Goal: Task Accomplishment & Management: Manage account settings

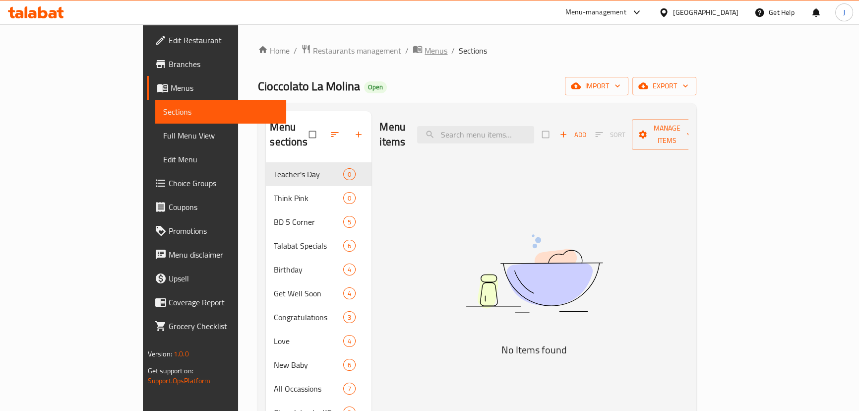
click at [425, 49] on span "Menus" at bounding box center [436, 51] width 23 height 12
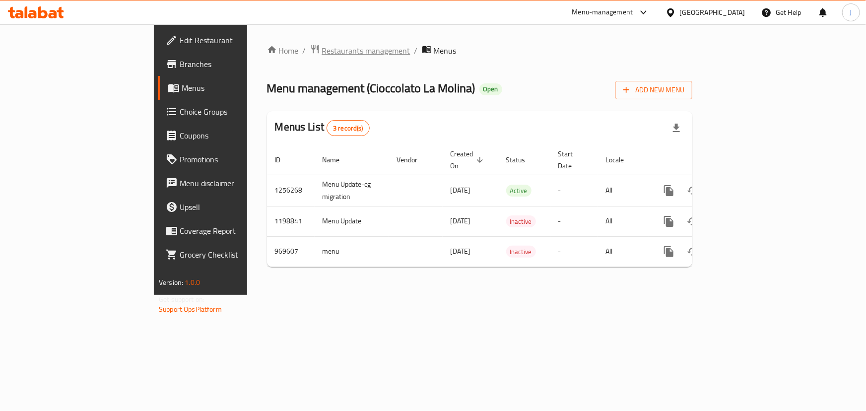
click at [322, 53] on span "Restaurants management" at bounding box center [366, 51] width 88 height 12
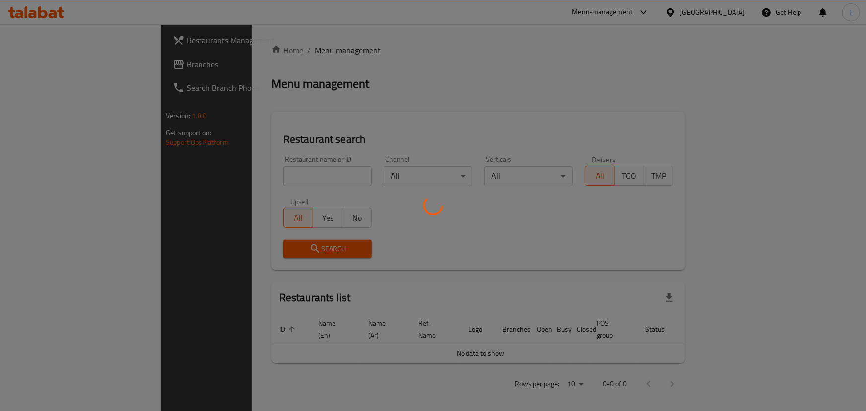
click at [253, 184] on div at bounding box center [433, 205] width 866 height 411
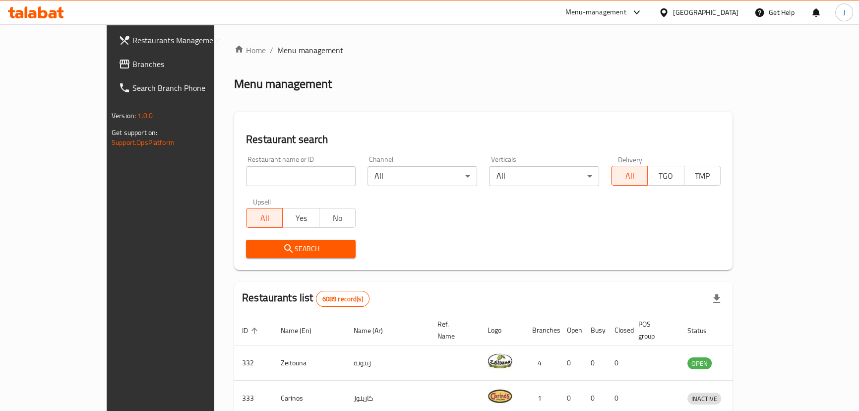
click at [251, 179] on input "search" at bounding box center [301, 176] width 110 height 20
type input "hopscotch"
click button "Search" at bounding box center [301, 249] width 110 height 18
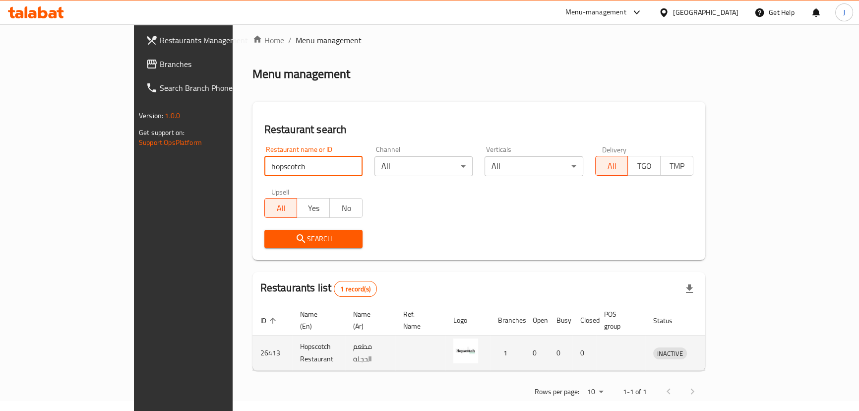
scroll to position [12, 0]
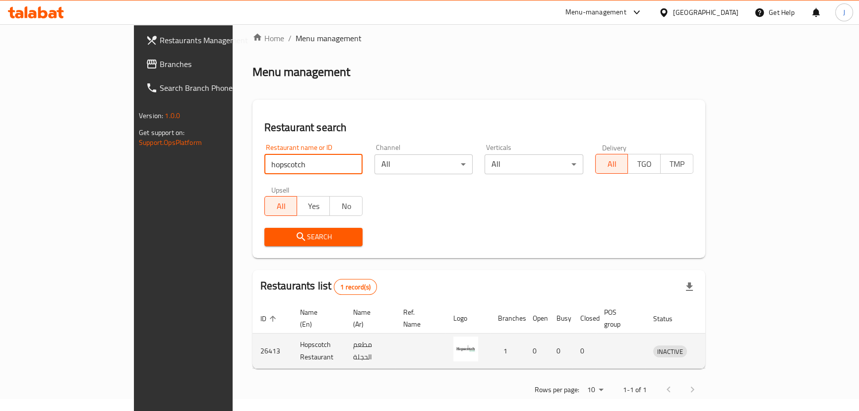
click at [719, 347] on icon "enhanced table" at bounding box center [713, 351] width 11 height 8
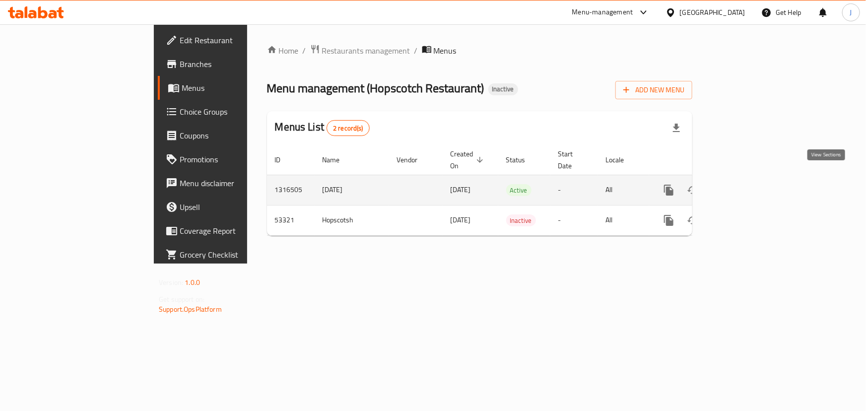
click at [746, 184] on icon "enhanced table" at bounding box center [740, 190] width 12 height 12
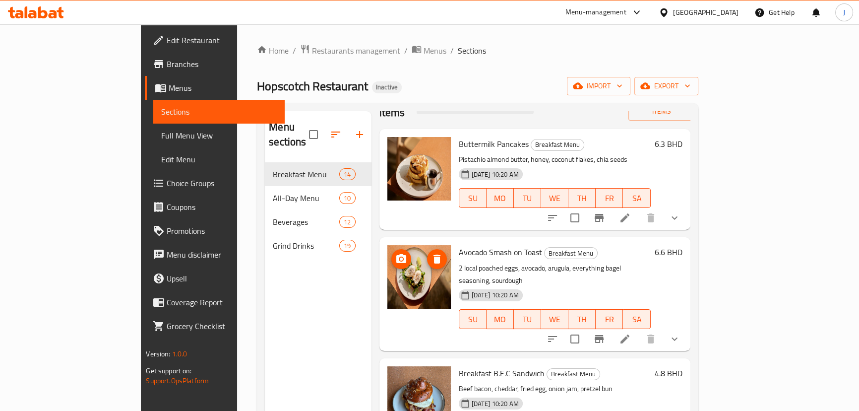
scroll to position [45, 0]
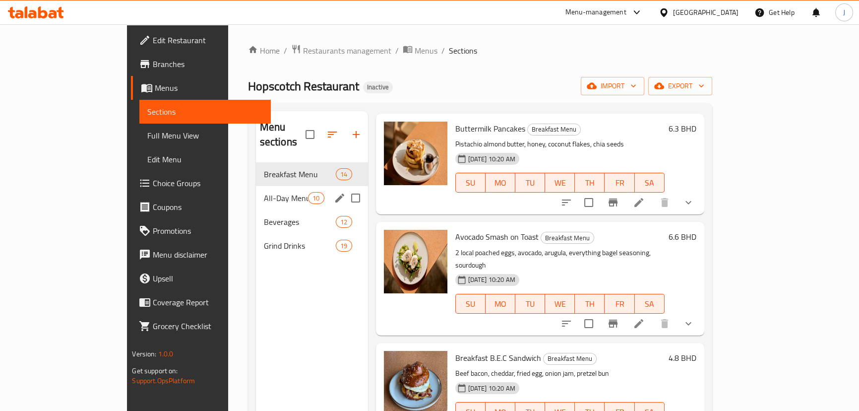
click at [256, 193] on div "All-Day Menu 10" at bounding box center [312, 198] width 112 height 24
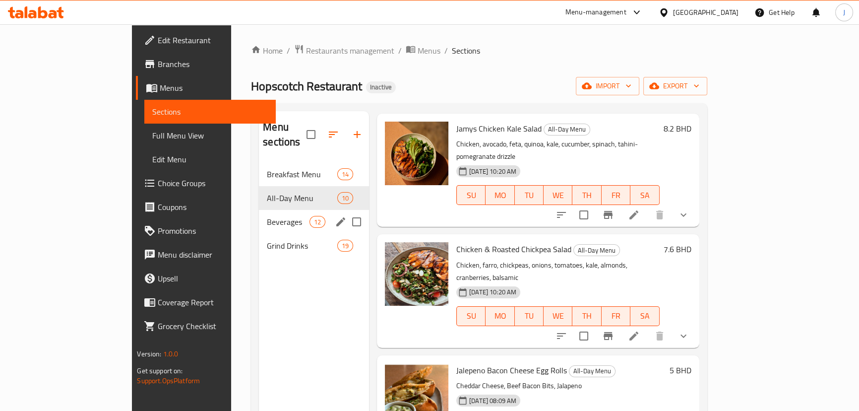
click at [259, 214] on div "Beverages 12" at bounding box center [314, 222] width 110 height 24
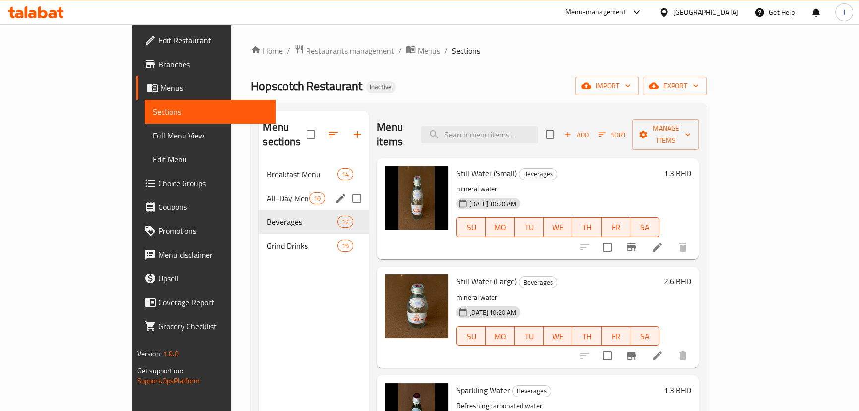
click at [259, 186] on div "All-Day Menu 10" at bounding box center [314, 198] width 110 height 24
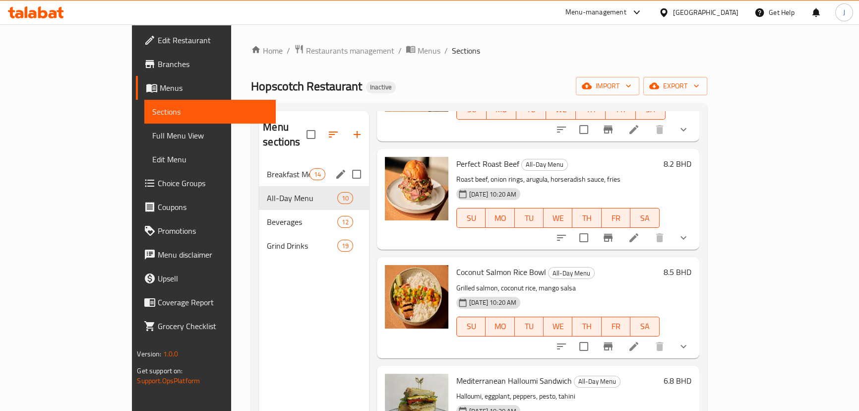
click at [267, 168] on span "Breakfast Menu" at bounding box center [288, 174] width 43 height 12
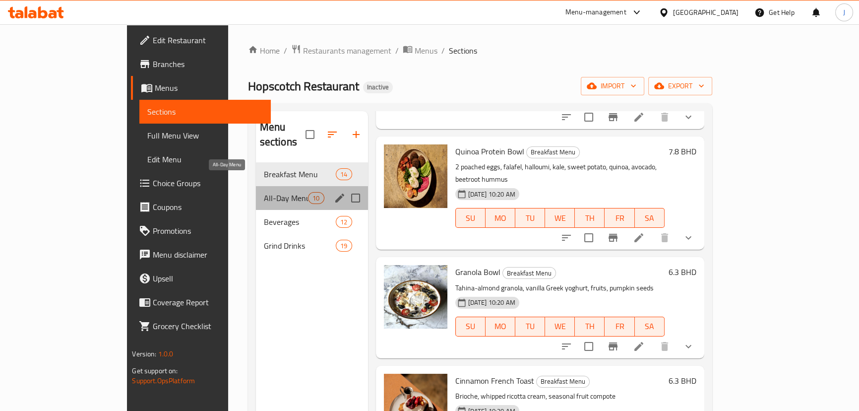
click at [264, 192] on span "All-Day Menu" at bounding box center [286, 198] width 45 height 12
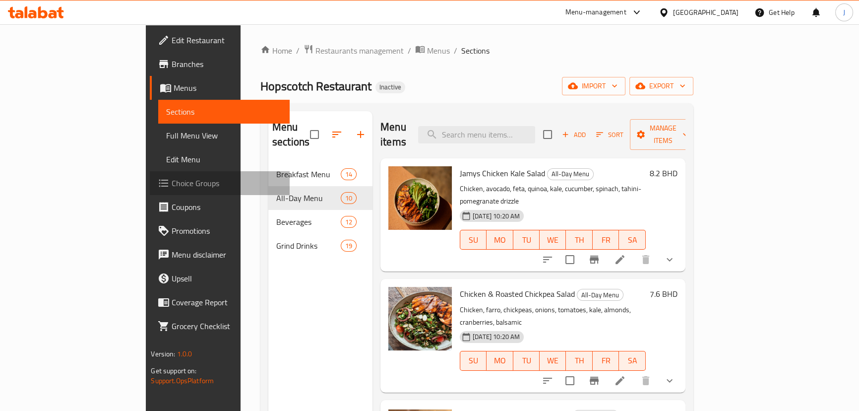
click at [150, 171] on link "Choice Groups" at bounding box center [219, 183] width 139 height 24
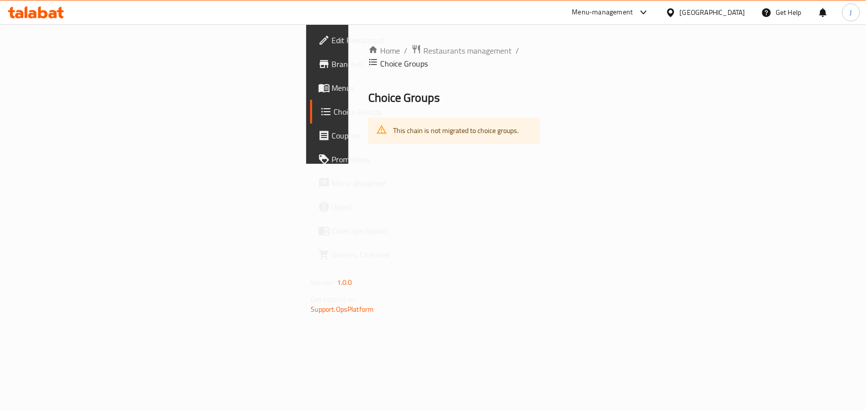
click at [332, 89] on span "Menus" at bounding box center [387, 88] width 111 height 12
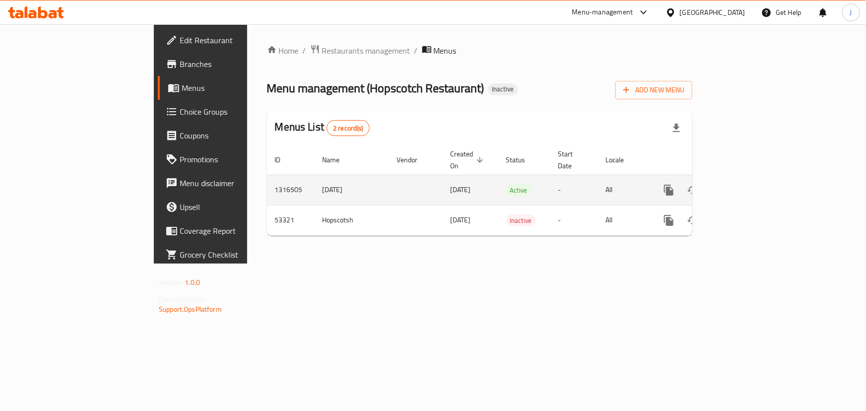
click at [745, 186] on icon "enhanced table" at bounding box center [740, 190] width 9 height 9
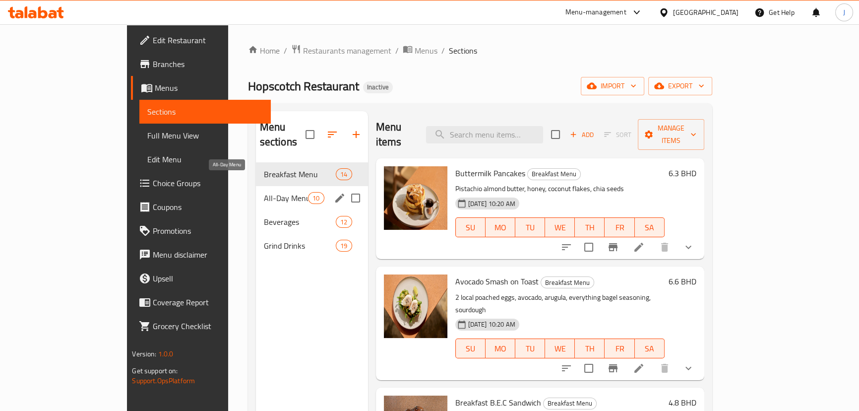
click at [264, 192] on span "All-Day Menu" at bounding box center [286, 198] width 45 height 12
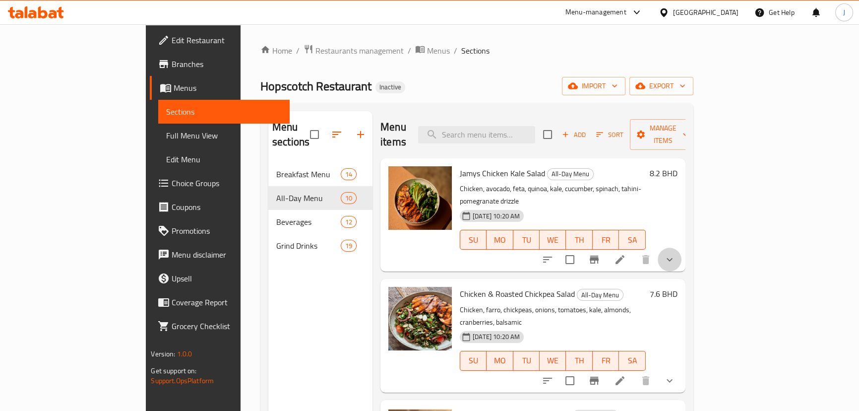
click at [682, 248] on button "show more" at bounding box center [670, 260] width 24 height 24
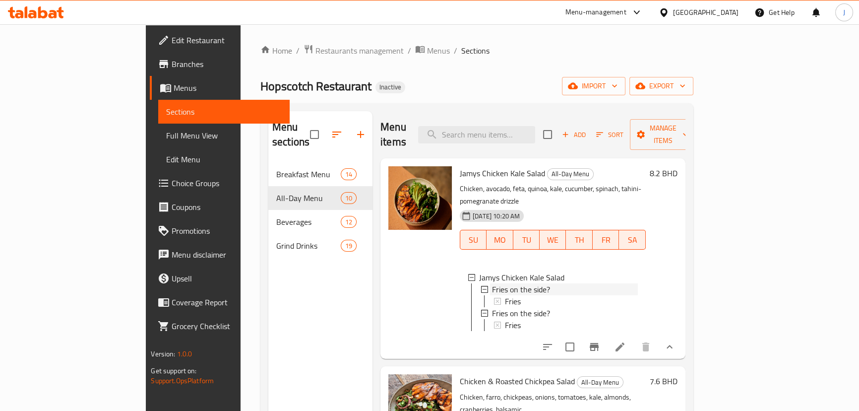
click at [494, 283] on span "Fries on the side?" at bounding box center [521, 289] width 58 height 12
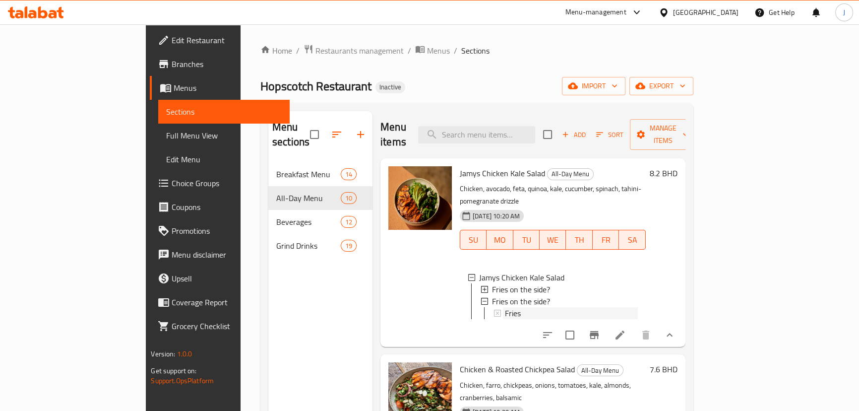
click at [505, 307] on span "Fries" at bounding box center [513, 313] width 16 height 12
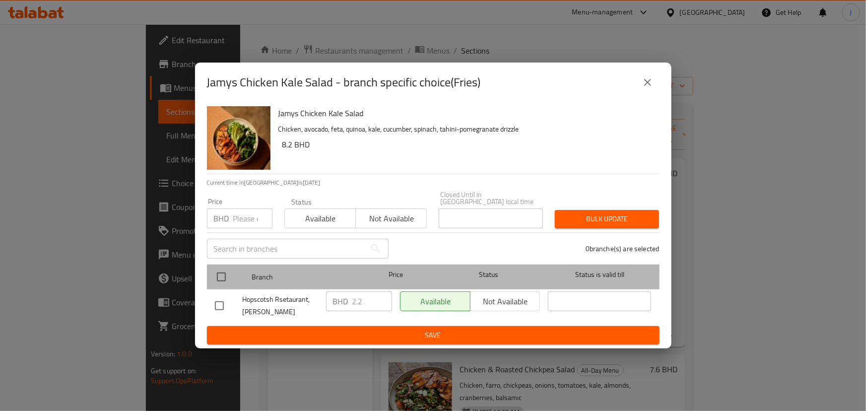
click at [474, 274] on span "Status" at bounding box center [488, 274] width 103 height 12
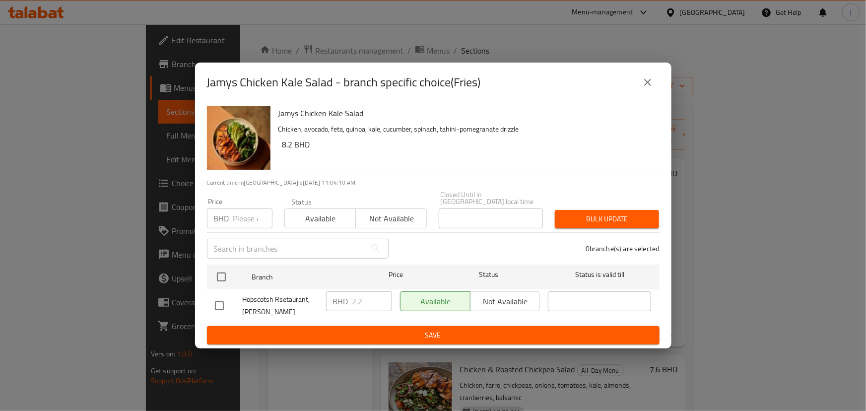
click at [648, 82] on icon "close" at bounding box center [648, 82] width 12 height 12
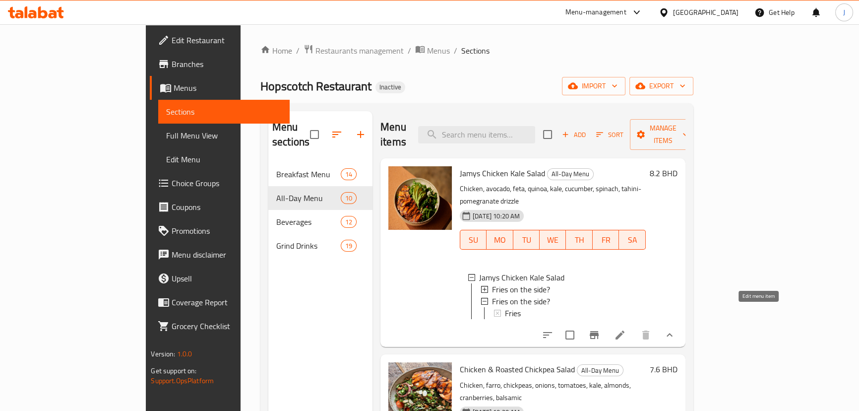
click at [626, 329] on icon at bounding box center [620, 335] width 12 height 12
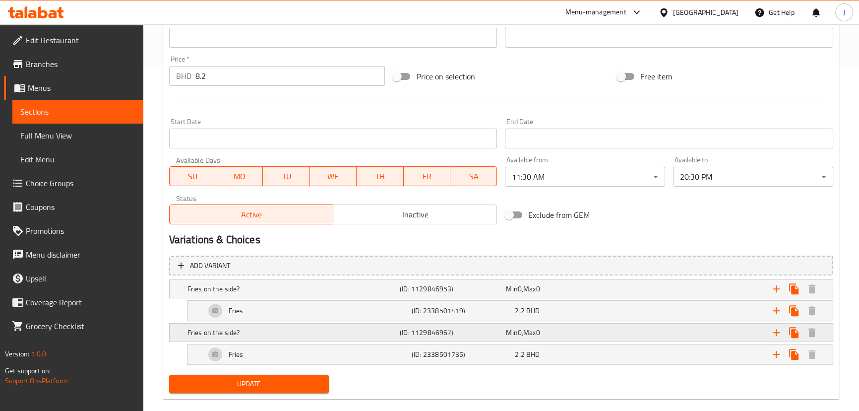
scroll to position [359, 0]
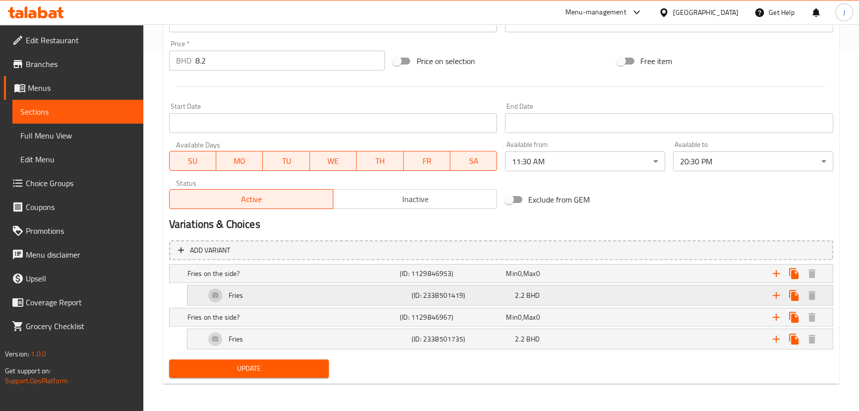
click at [522, 299] on span "2.2" at bounding box center [519, 295] width 9 height 13
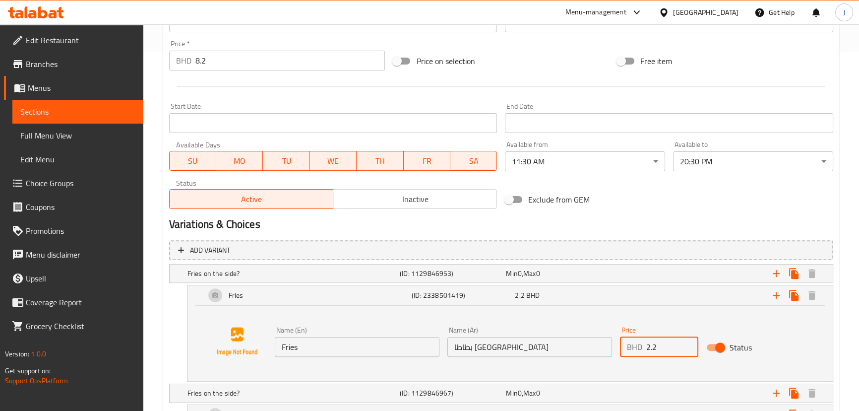
click at [660, 344] on input "2.2" at bounding box center [673, 347] width 52 height 20
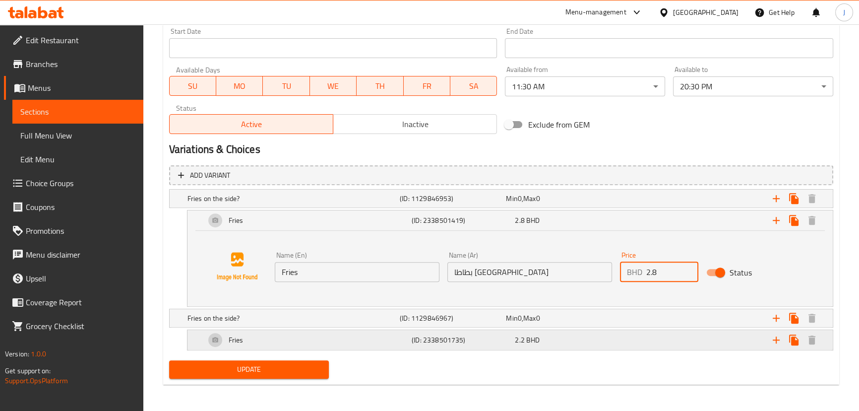
scroll to position [435, 0]
type input "2.8"
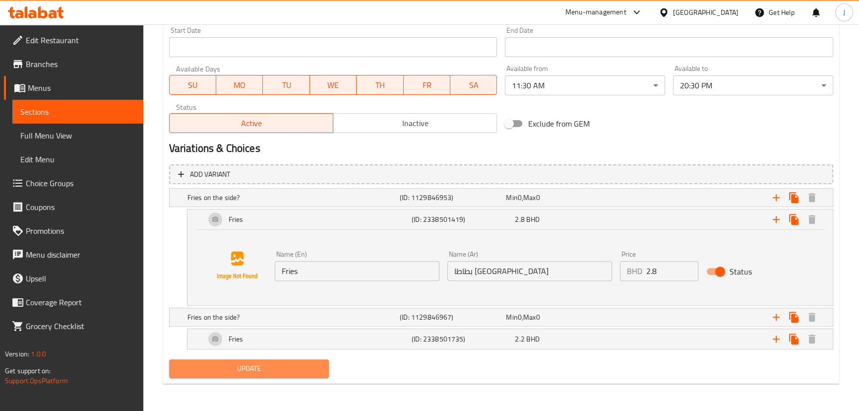
click at [273, 369] on span "Update" at bounding box center [249, 368] width 144 height 12
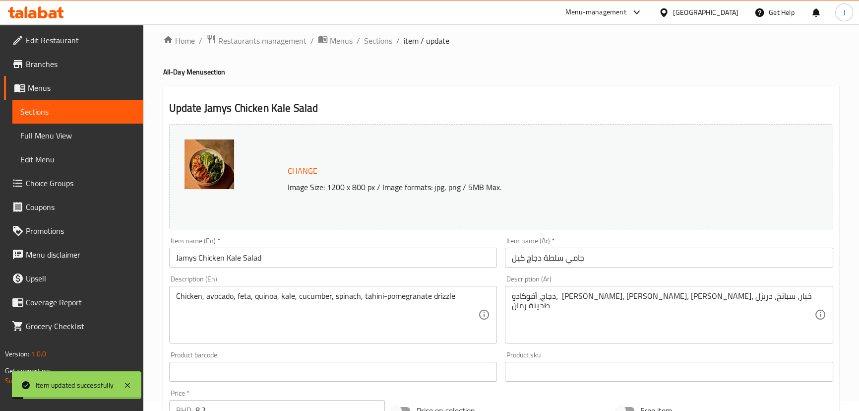
scroll to position [0, 0]
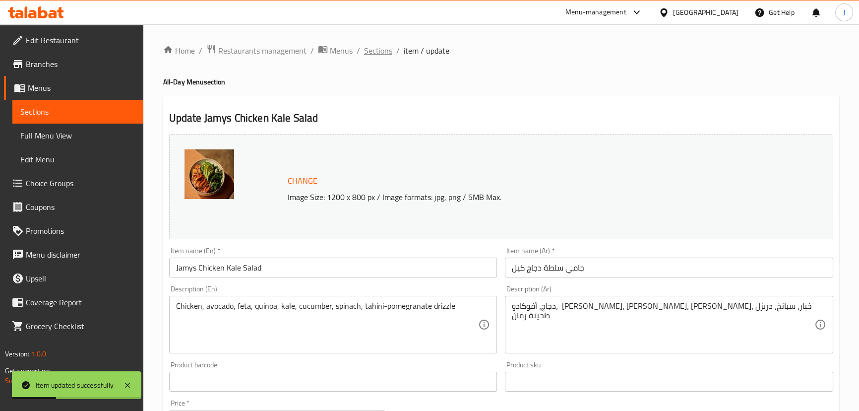
click at [389, 54] on span "Sections" at bounding box center [378, 51] width 28 height 12
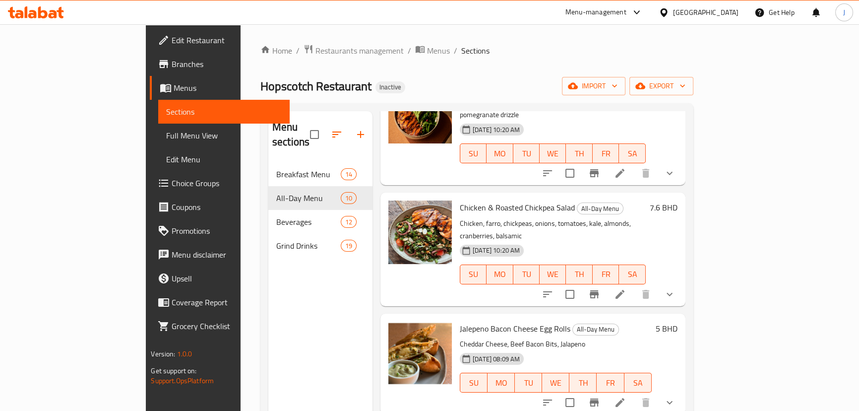
scroll to position [90, 0]
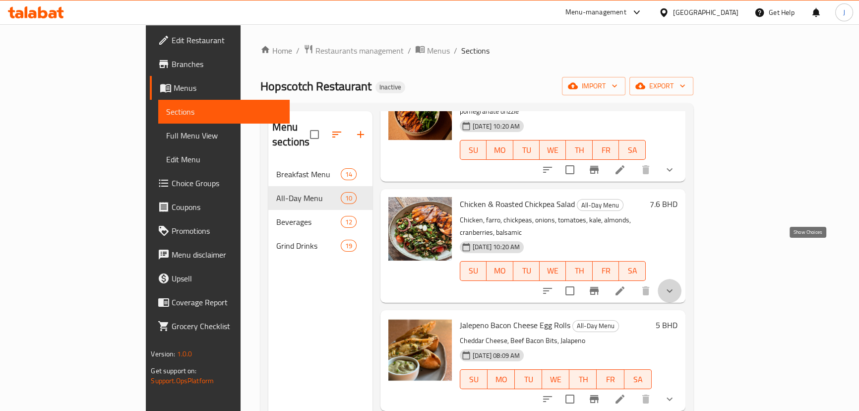
drag, startPoint x: 814, startPoint y: 253, endPoint x: 802, endPoint y: 252, distance: 12.0
click at [676, 285] on icon "show more" at bounding box center [670, 291] width 12 height 12
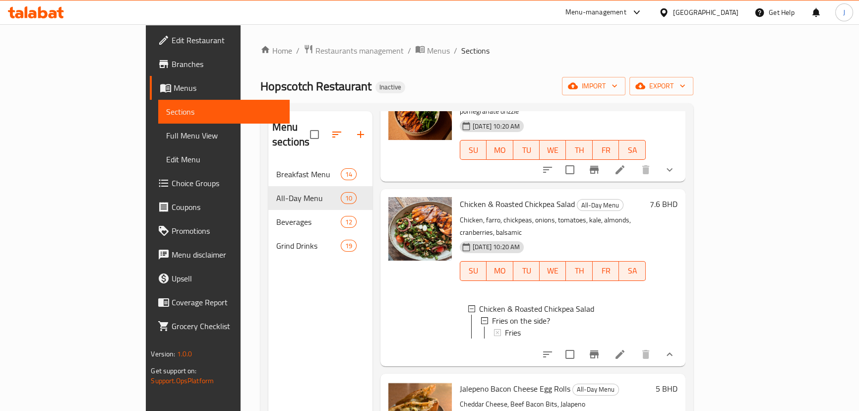
scroll to position [0, 0]
click at [625, 350] on icon at bounding box center [620, 354] width 9 height 9
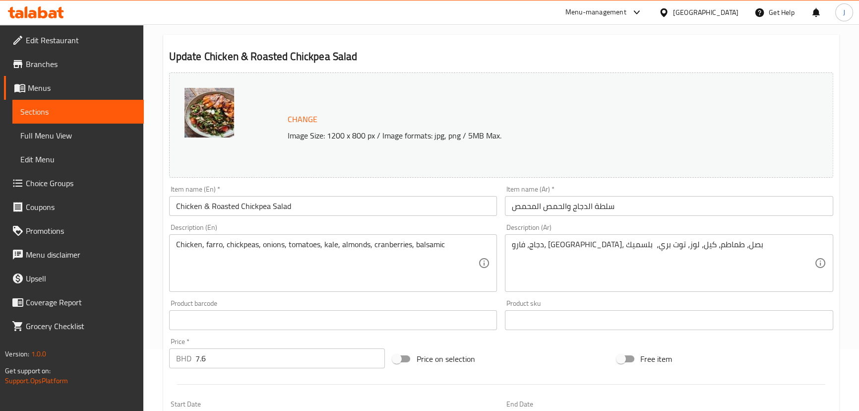
scroll to position [316, 0]
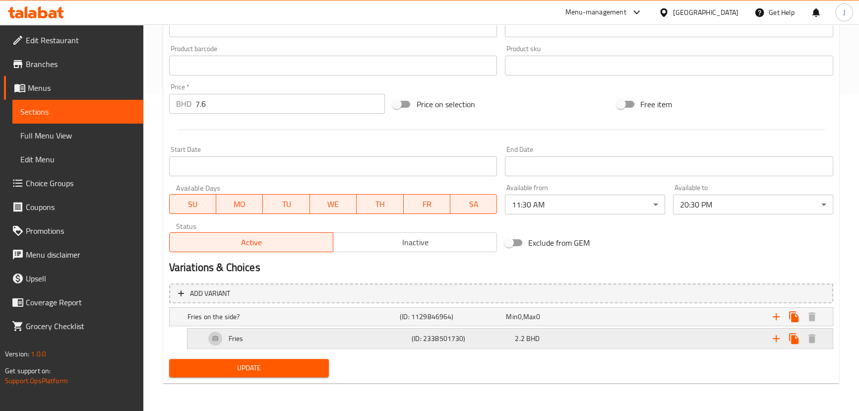
click at [468, 340] on h5 "(ID: 2338501730)" at bounding box center [461, 338] width 99 height 10
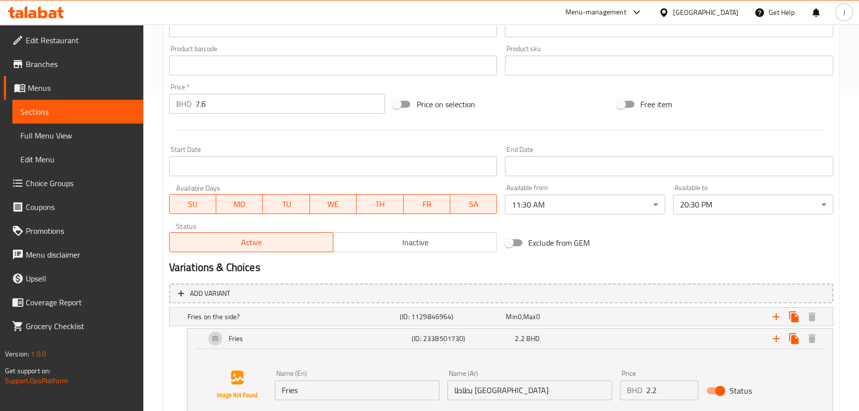
click at [665, 391] on input "2.2" at bounding box center [673, 390] width 52 height 20
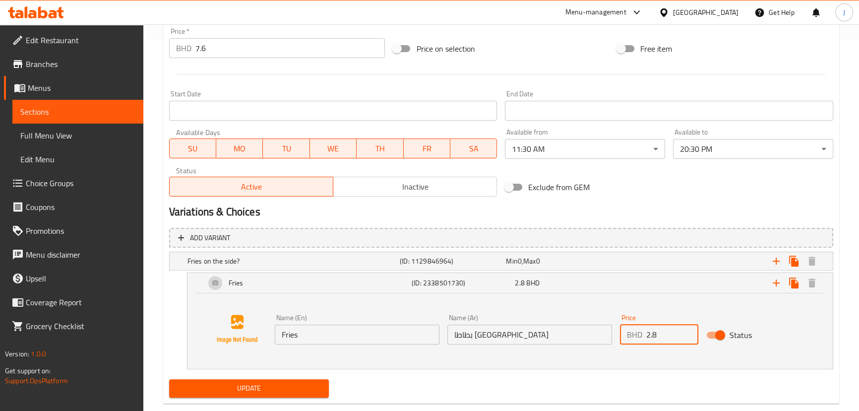
scroll to position [392, 0]
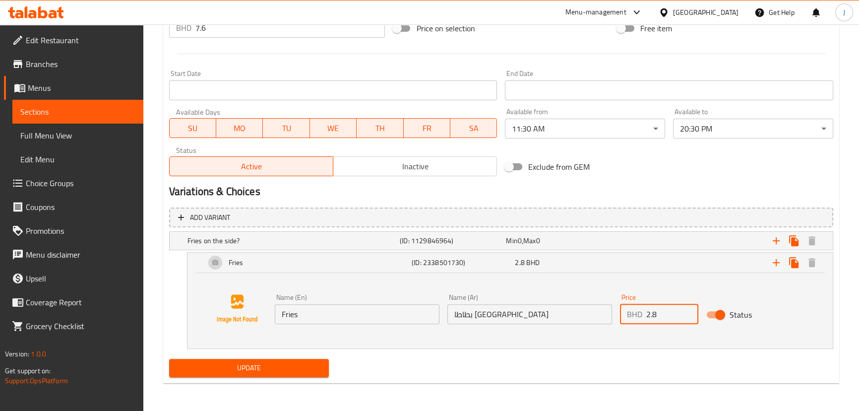
type input "2.8"
click at [253, 364] on span "Update" at bounding box center [249, 368] width 144 height 12
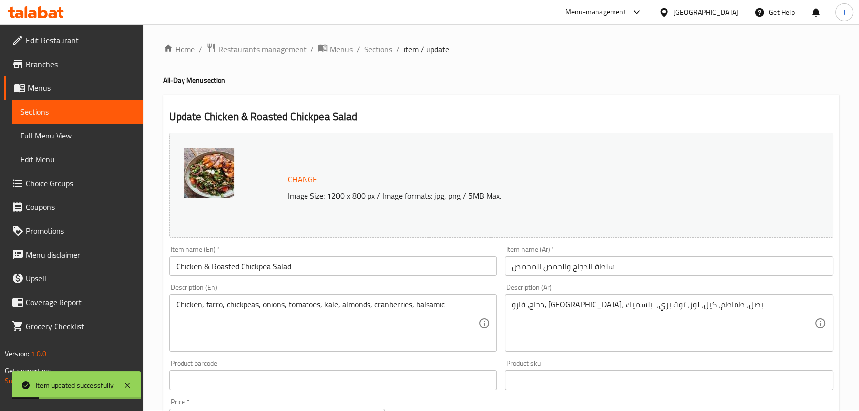
scroll to position [0, 0]
click at [383, 42] on div "Home / Restaurants management / Menus / Sections / item / update All-Day Menu s…" at bounding box center [501, 413] width 716 height 779
click at [383, 48] on span "Sections" at bounding box center [378, 51] width 28 height 12
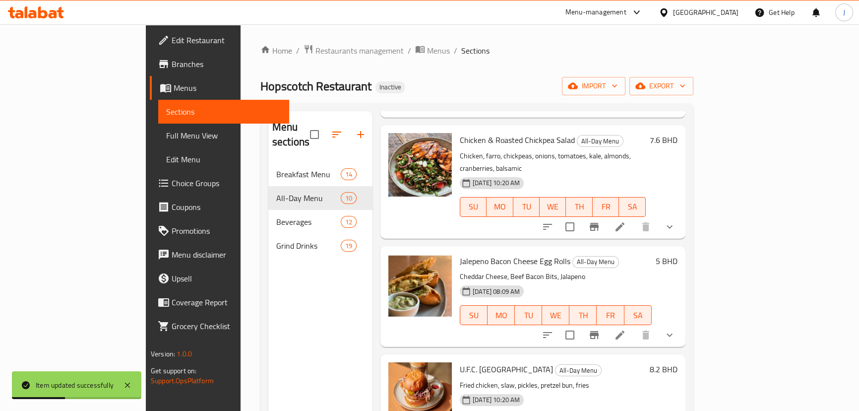
scroll to position [135, 0]
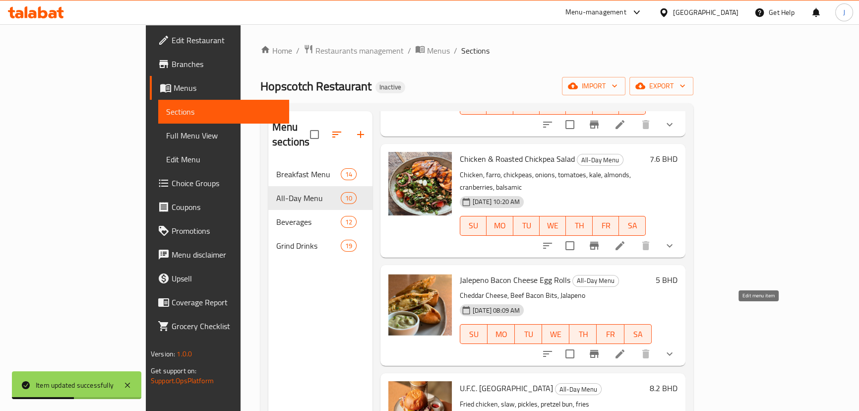
click at [625, 349] on icon at bounding box center [620, 353] width 9 height 9
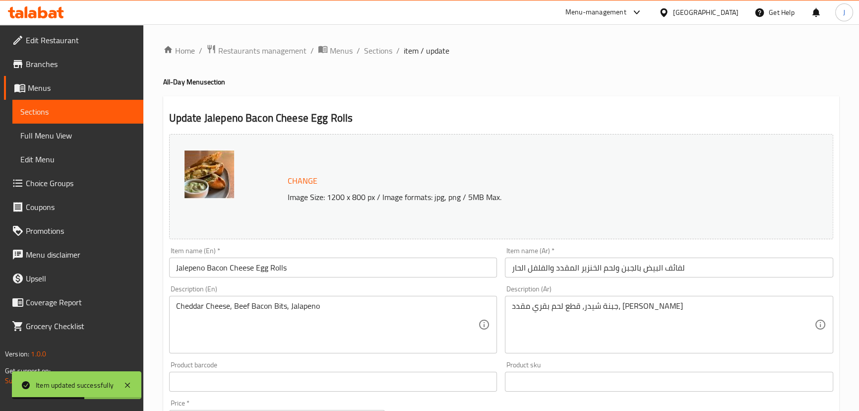
scroll to position [316, 0]
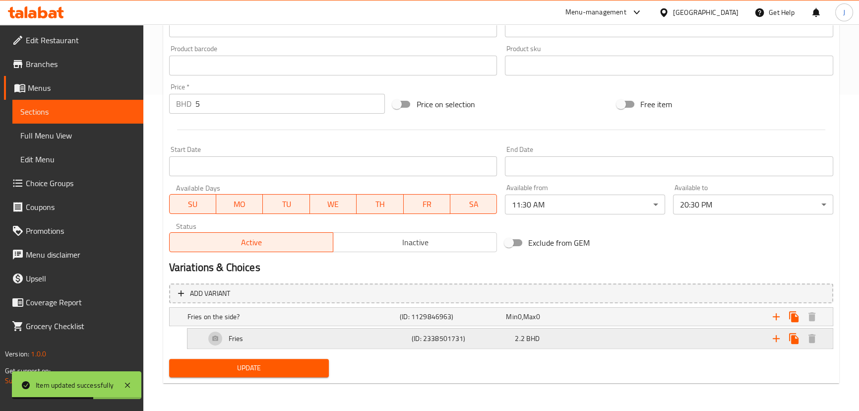
click at [613, 339] on div "2.2 BHD" at bounding box center [564, 338] width 99 height 10
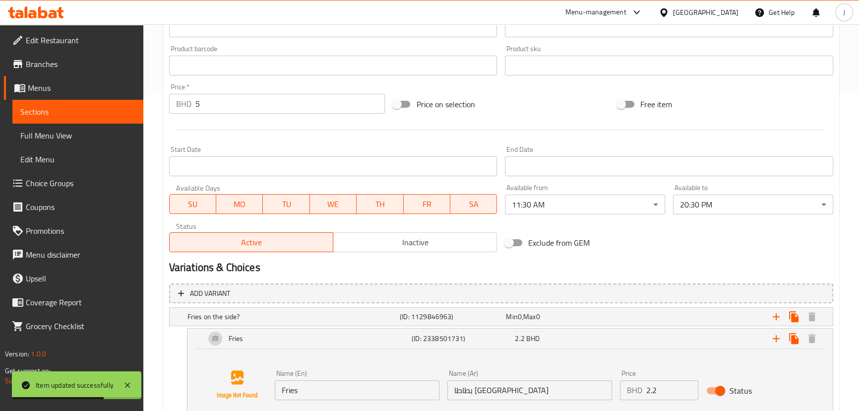
click at [664, 395] on input "2.2" at bounding box center [673, 390] width 52 height 20
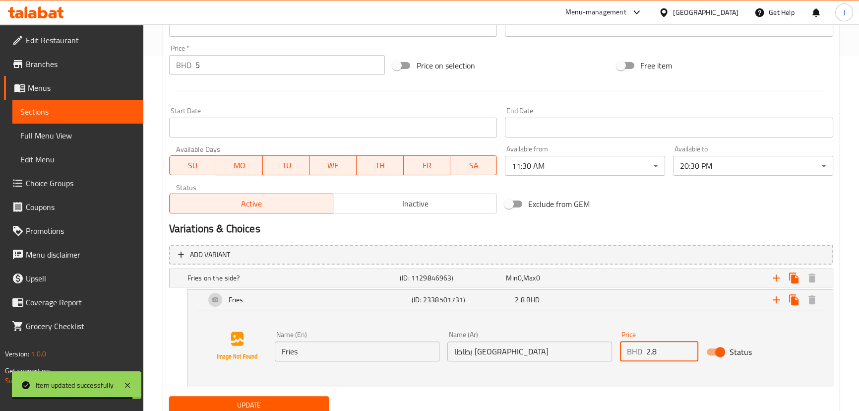
scroll to position [392, 0]
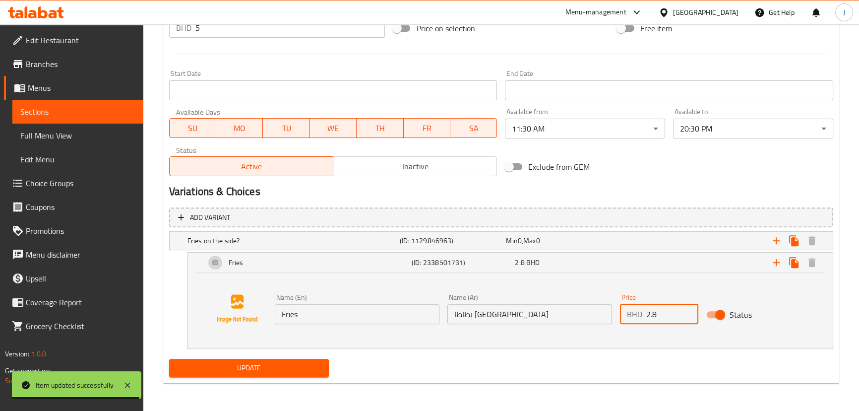
type input "2.8"
click at [273, 377] on div "Update" at bounding box center [249, 368] width 168 height 26
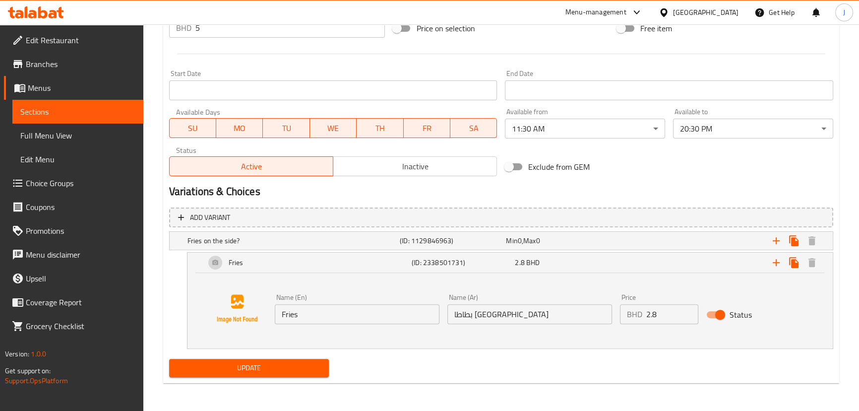
click at [278, 361] on button "Update" at bounding box center [249, 368] width 160 height 18
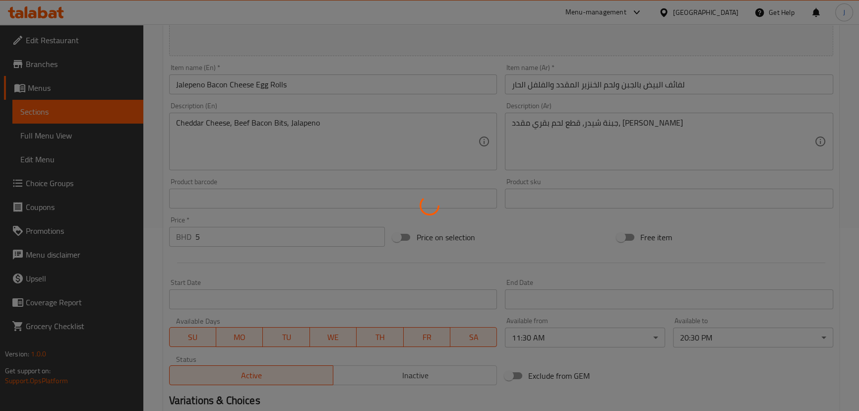
scroll to position [0, 0]
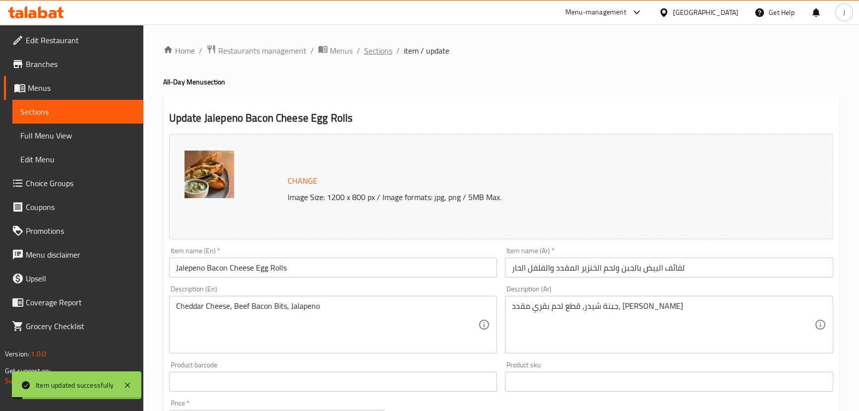
click at [380, 52] on span "Sections" at bounding box center [378, 51] width 28 height 12
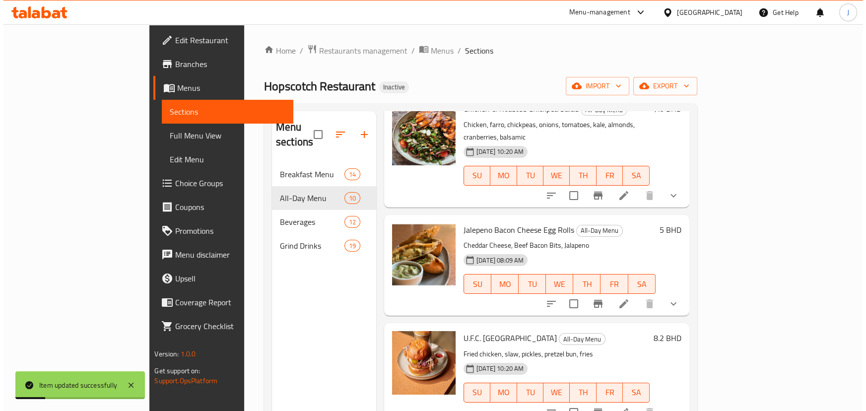
scroll to position [225, 0]
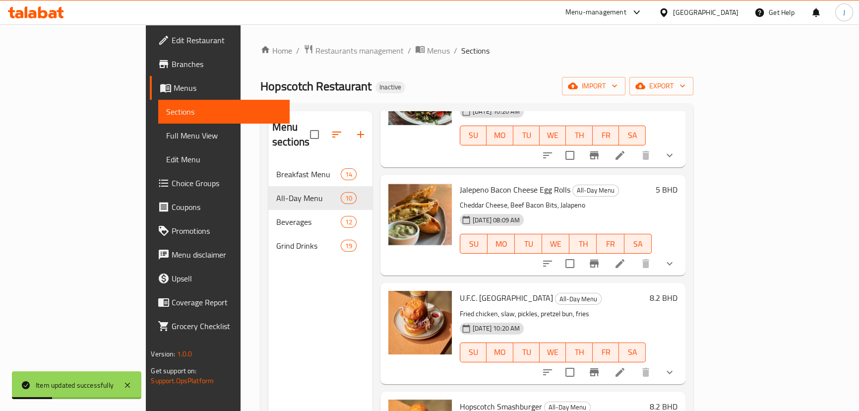
click at [634, 363] on li at bounding box center [620, 372] width 28 height 18
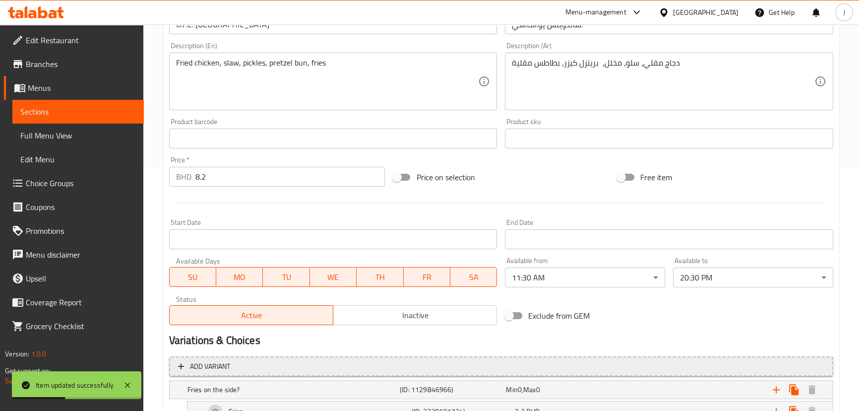
scroll to position [316, 0]
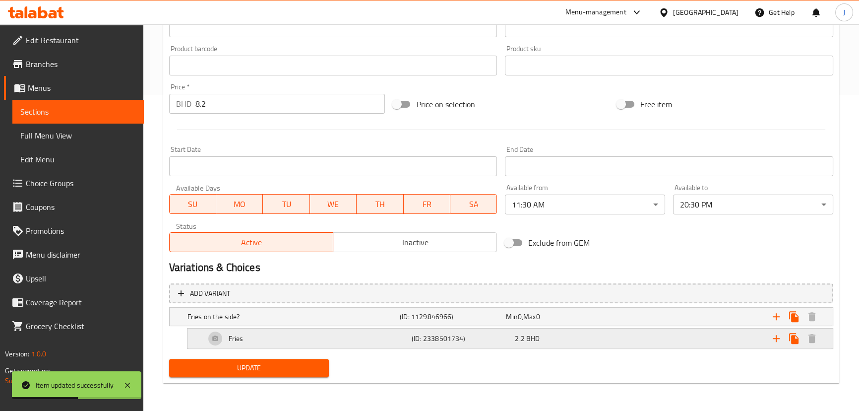
click at [586, 342] on div "2.2 BHD" at bounding box center [564, 338] width 99 height 10
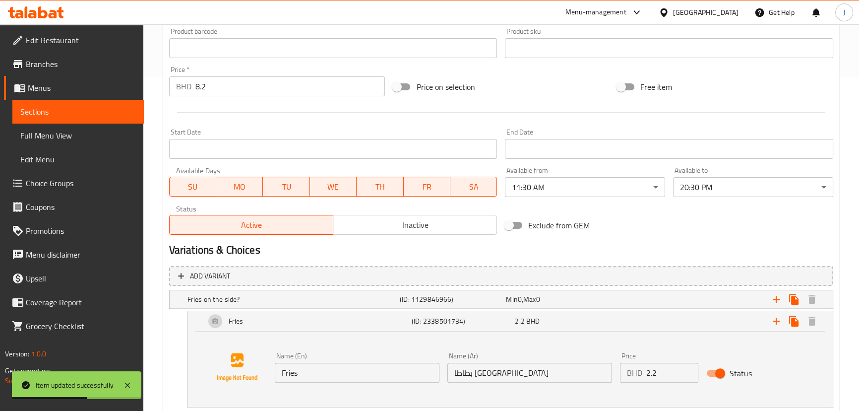
scroll to position [361, 0]
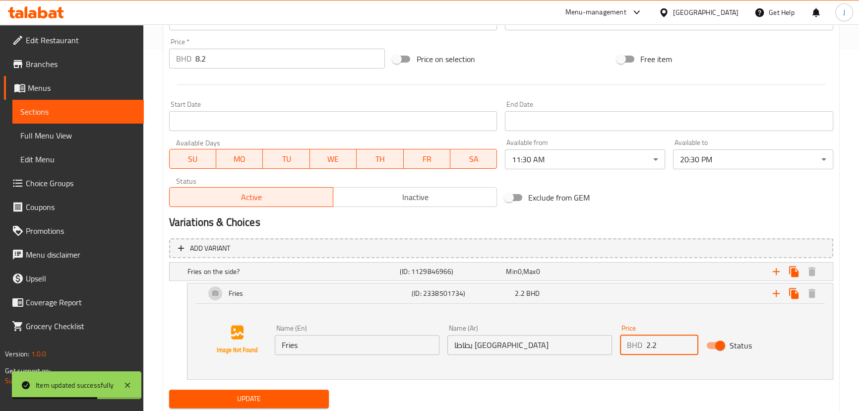
click at [670, 345] on input "2.2" at bounding box center [673, 345] width 52 height 20
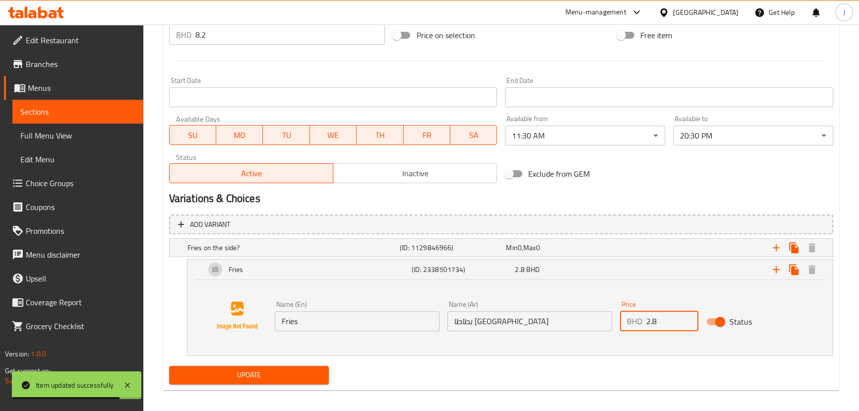
scroll to position [392, 0]
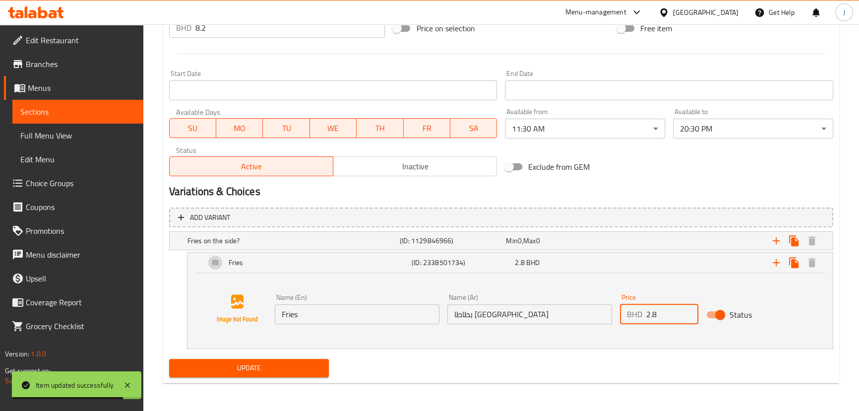
type input "2.8"
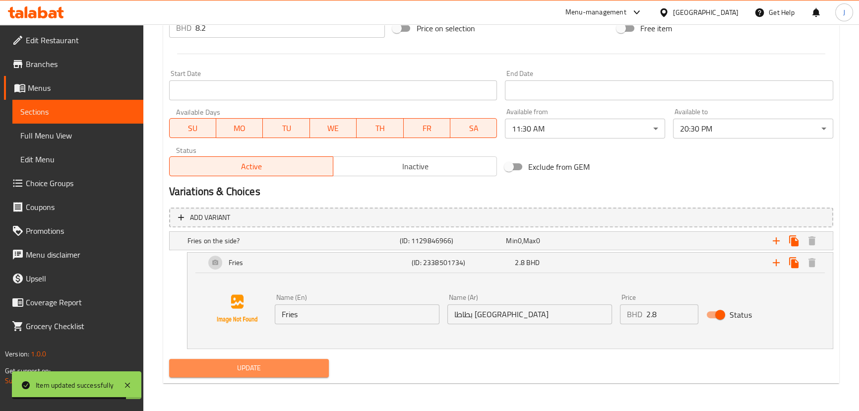
click at [248, 361] on button "Update" at bounding box center [249, 368] width 160 height 18
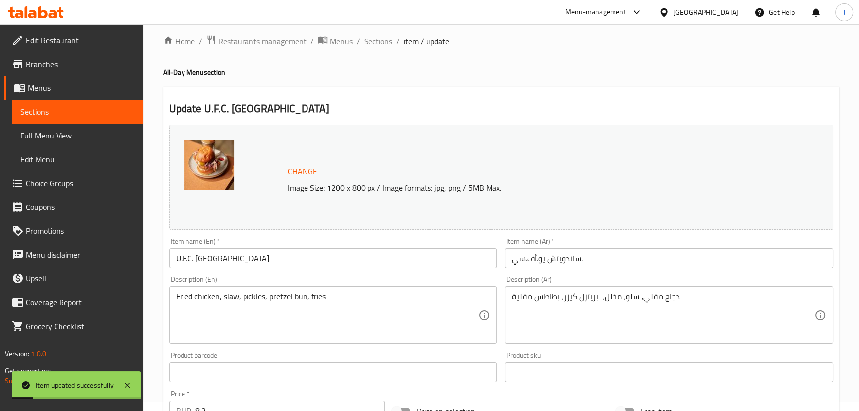
scroll to position [0, 0]
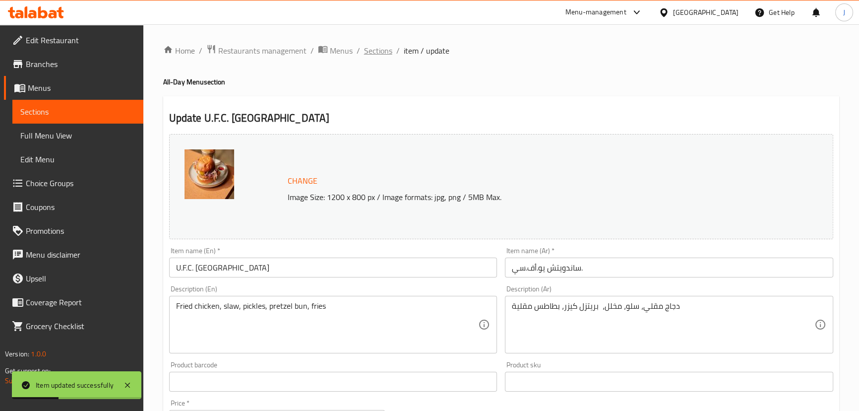
click at [383, 50] on span "Sections" at bounding box center [378, 51] width 28 height 12
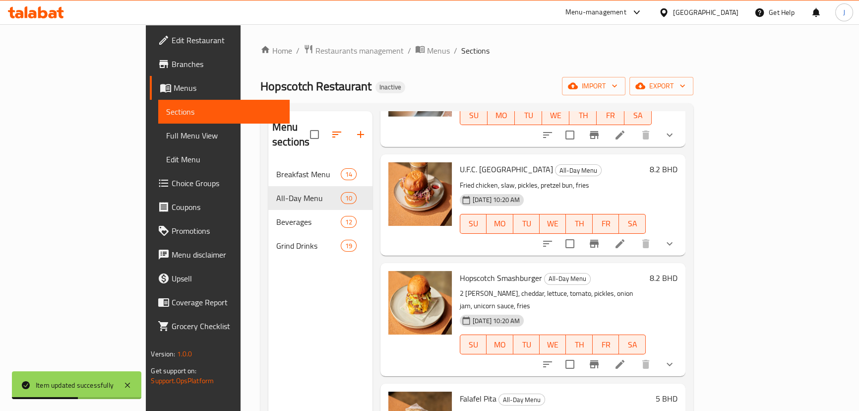
scroll to position [361, 0]
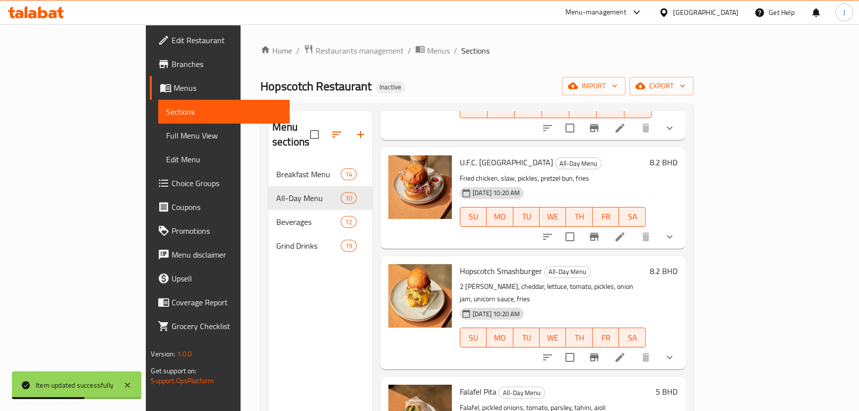
click at [634, 348] on li at bounding box center [620, 357] width 28 height 18
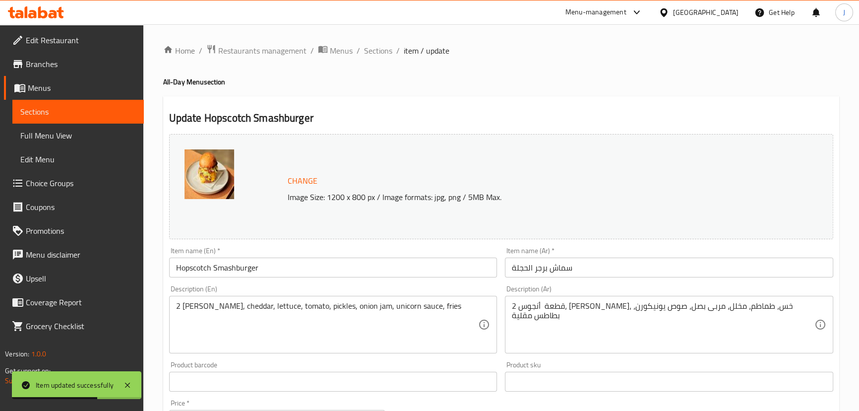
scroll to position [316, 0]
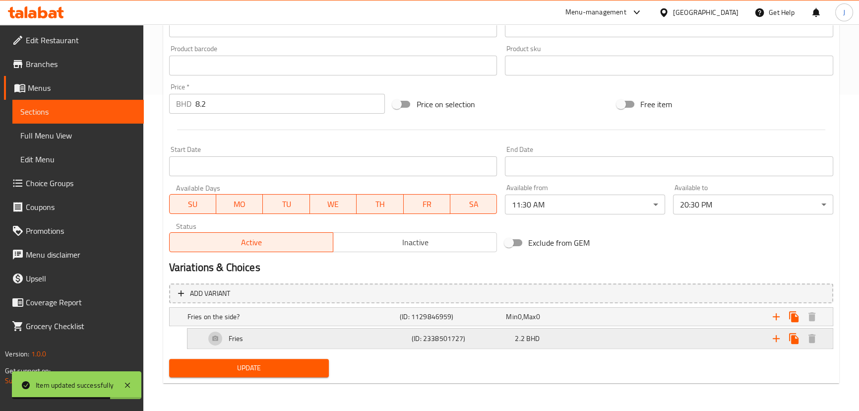
click at [659, 342] on div "Expand" at bounding box center [720, 339] width 206 height 22
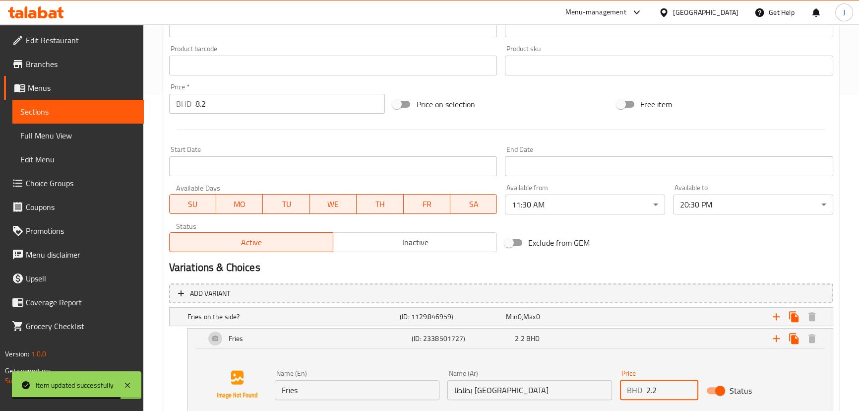
click at [669, 391] on input "2.2" at bounding box center [673, 390] width 52 height 20
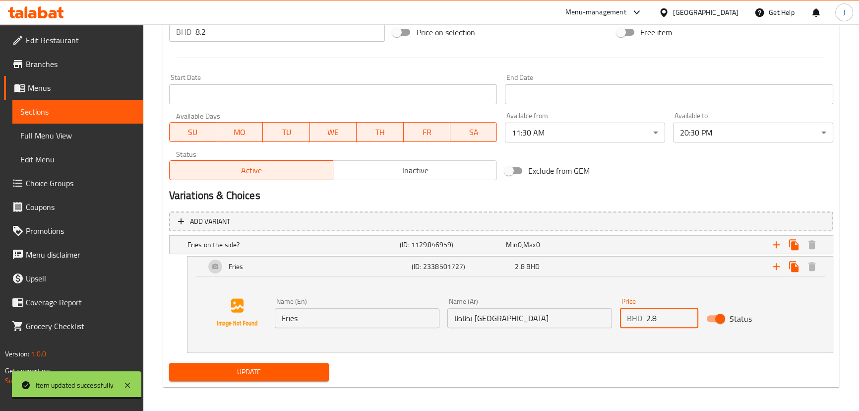
scroll to position [392, 0]
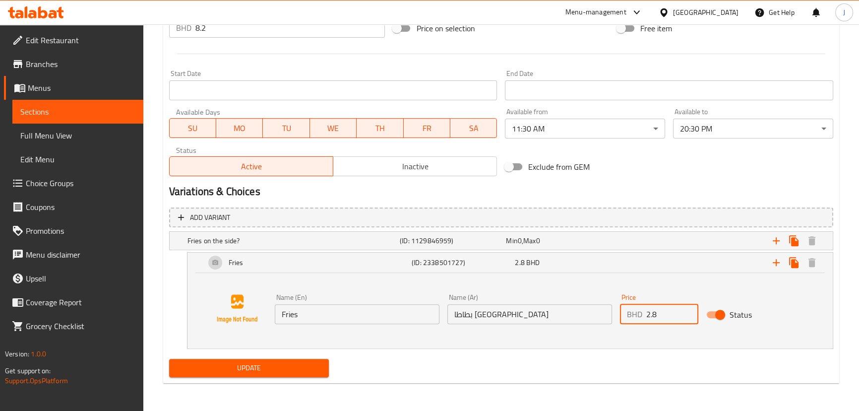
type input "2.8"
click at [294, 374] on span "Update" at bounding box center [249, 368] width 144 height 12
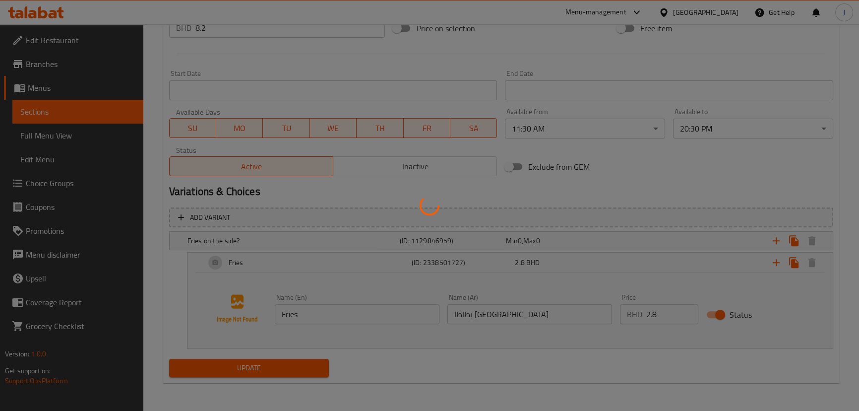
scroll to position [0, 0]
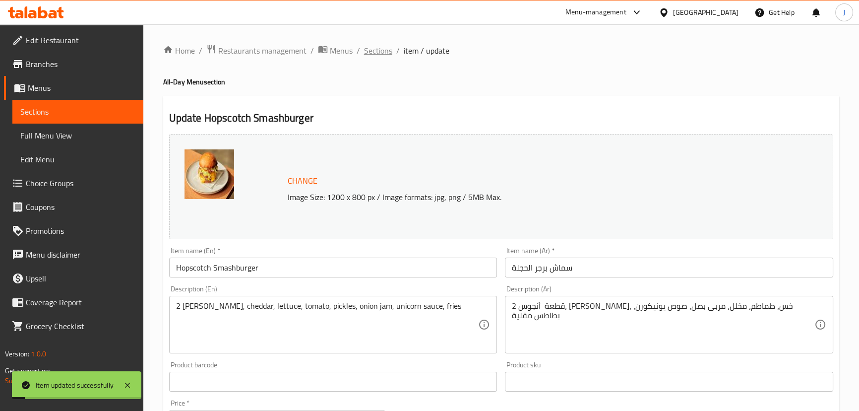
click at [374, 45] on span "Sections" at bounding box center [378, 51] width 28 height 12
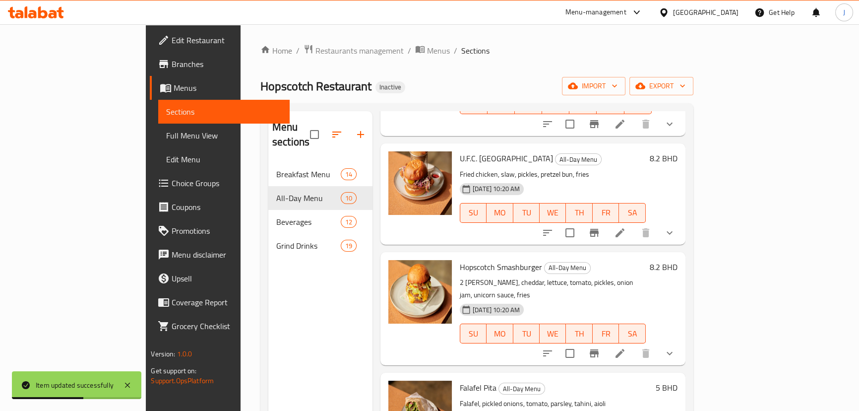
scroll to position [496, 0]
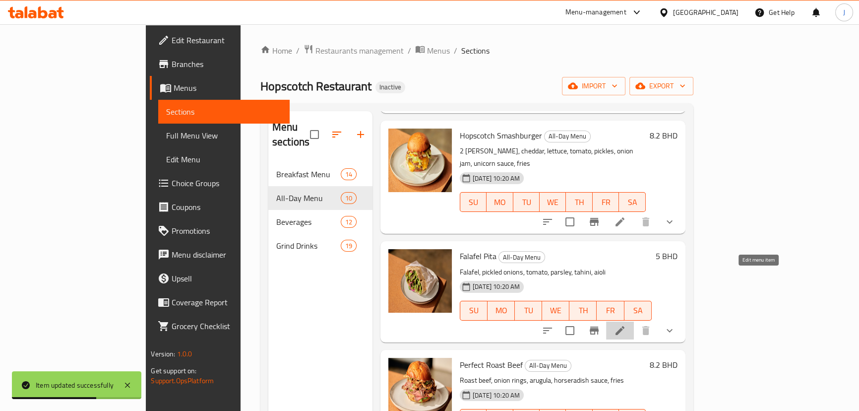
click at [626, 325] on icon at bounding box center [620, 331] width 12 height 12
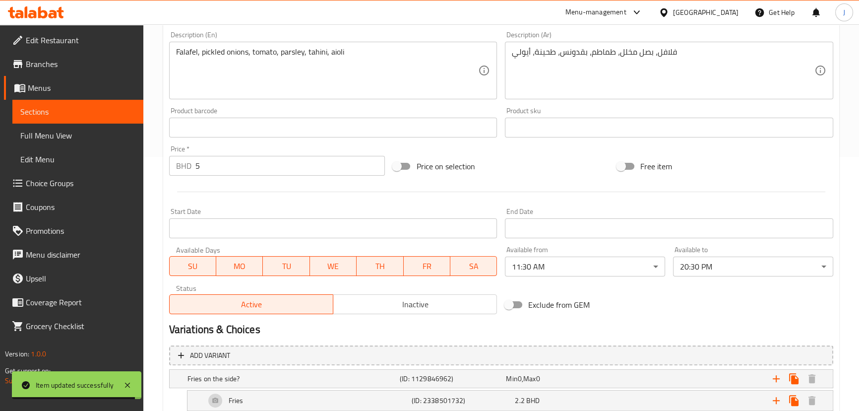
scroll to position [316, 0]
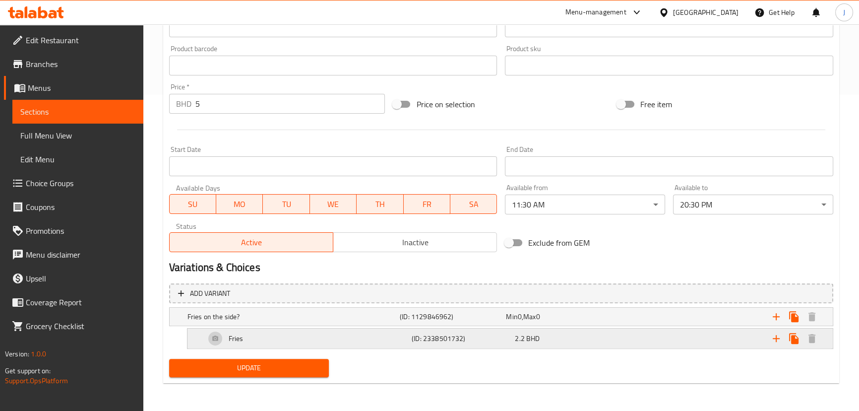
click at [578, 332] on div "2.2 BHD" at bounding box center [564, 338] width 103 height 14
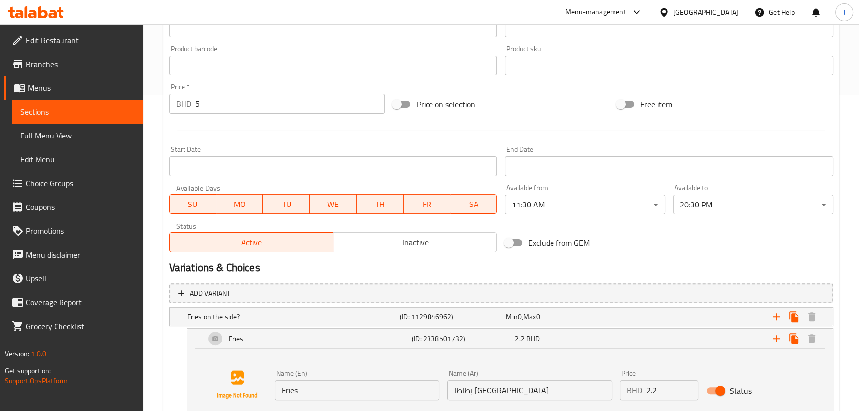
click at [661, 387] on input "2.2" at bounding box center [673, 390] width 52 height 20
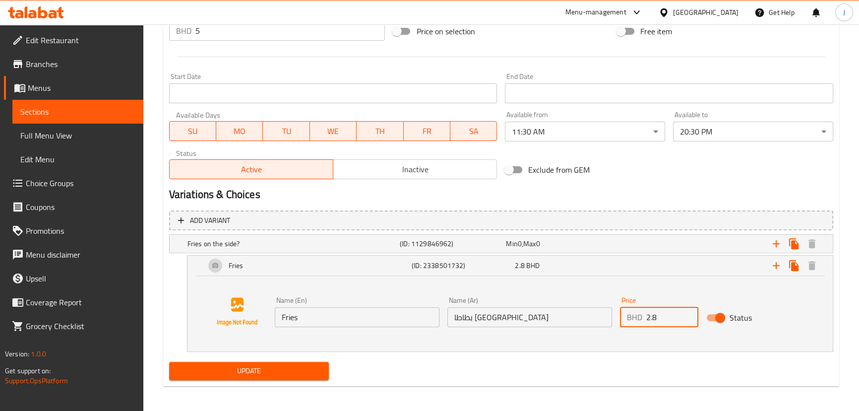
scroll to position [392, 0]
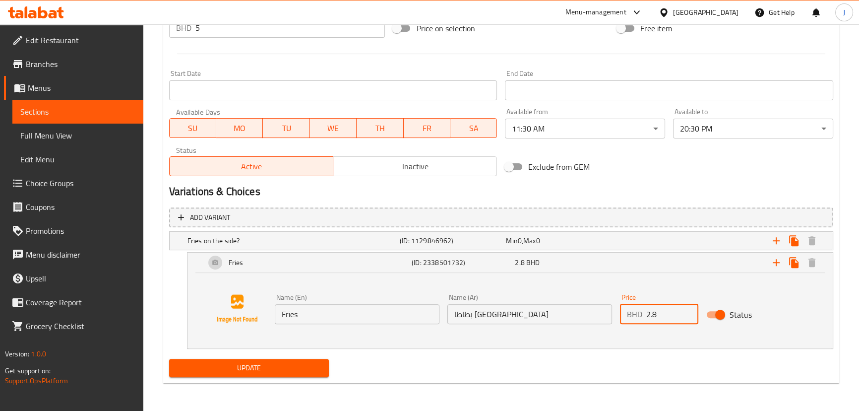
type input "2.8"
drag, startPoint x: 303, startPoint y: 362, endPoint x: 293, endPoint y: 367, distance: 11.8
click at [297, 366] on span "Update" at bounding box center [249, 368] width 144 height 12
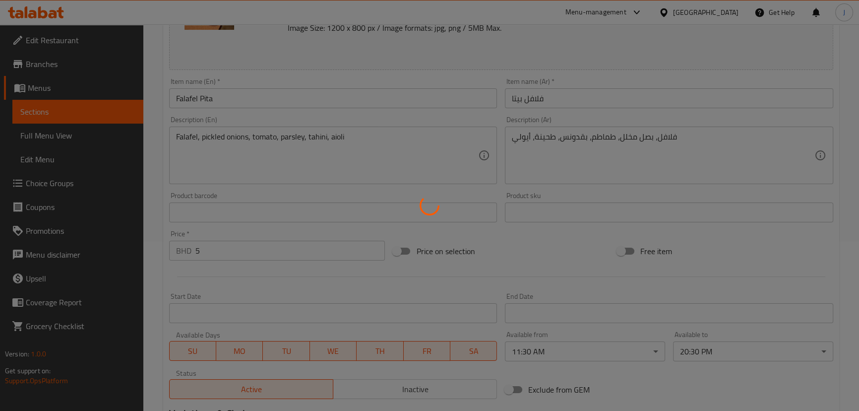
scroll to position [0, 0]
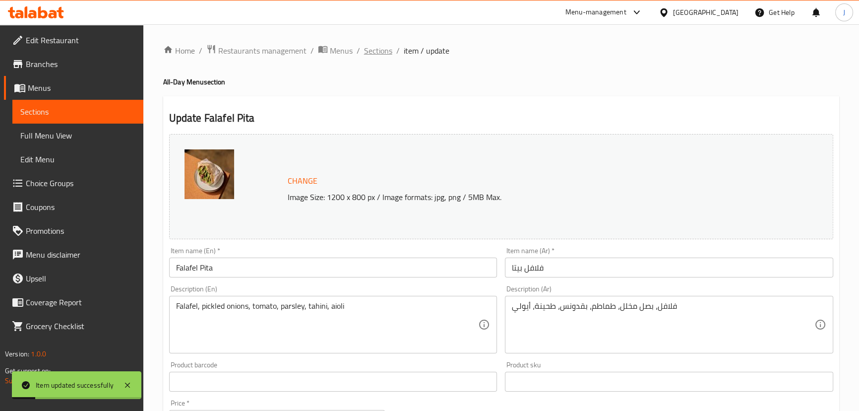
click at [380, 51] on span "Sections" at bounding box center [378, 51] width 28 height 12
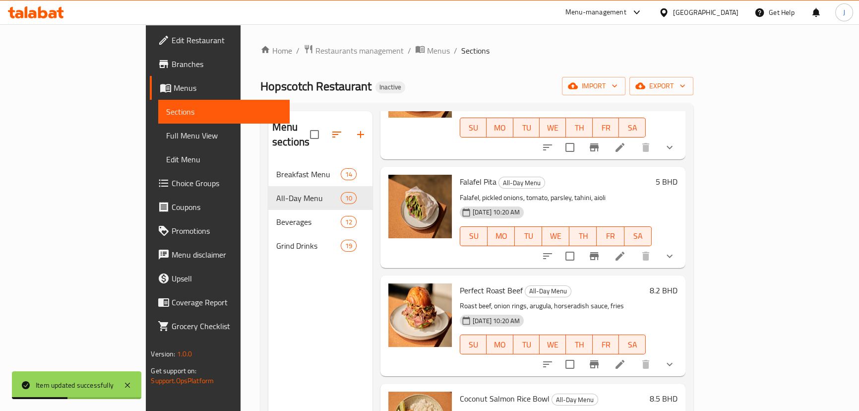
scroll to position [586, 0]
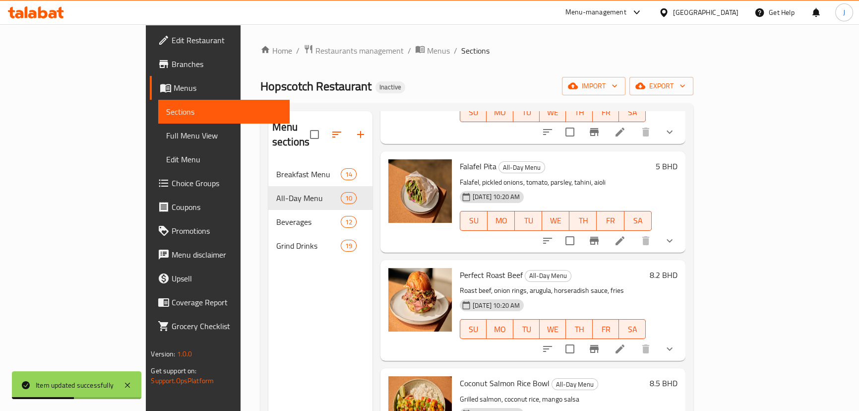
click at [626, 343] on icon at bounding box center [620, 349] width 12 height 12
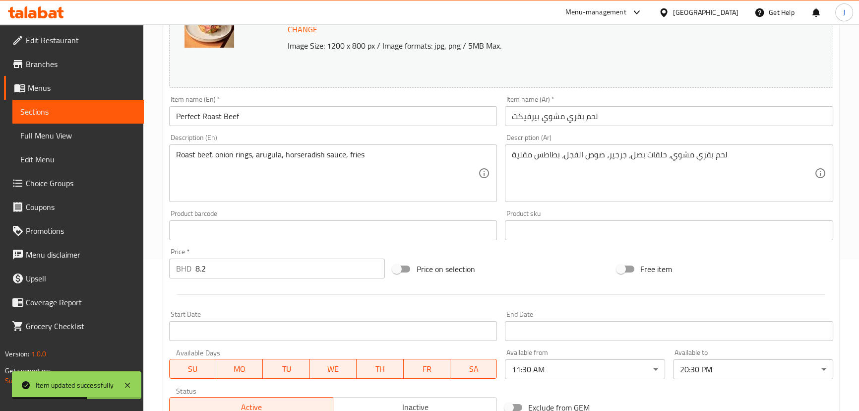
scroll to position [316, 0]
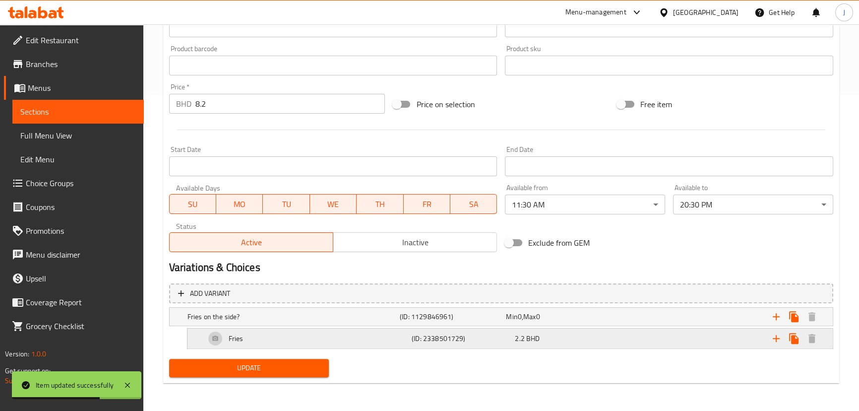
click at [545, 344] on div "2.2 BHD" at bounding box center [564, 338] width 103 height 14
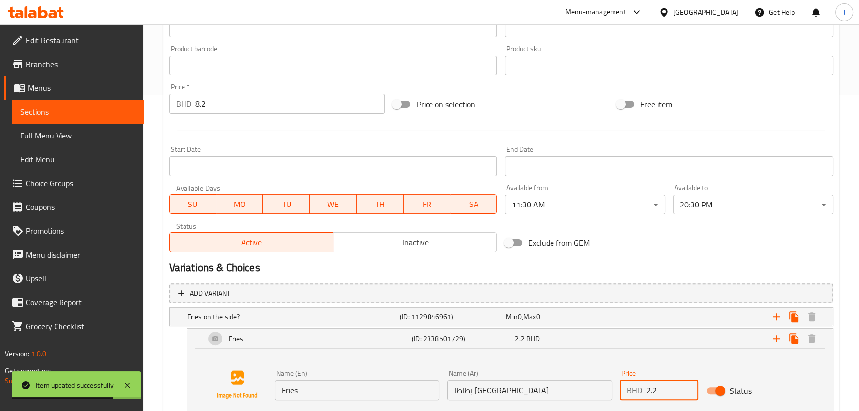
click at [666, 387] on input "2.2" at bounding box center [673, 390] width 52 height 20
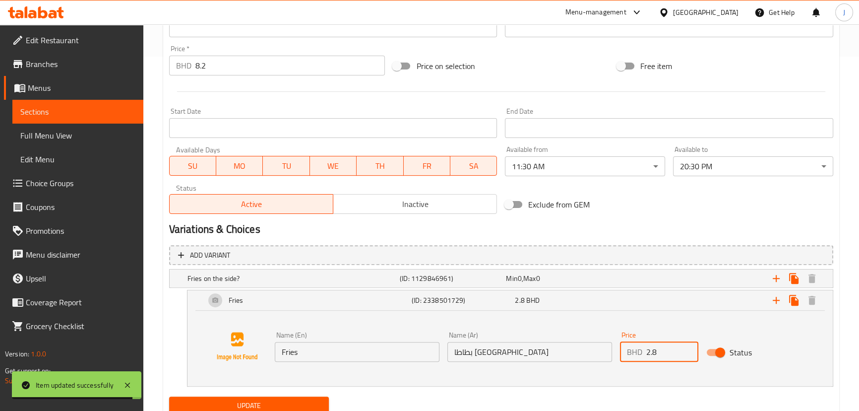
scroll to position [392, 0]
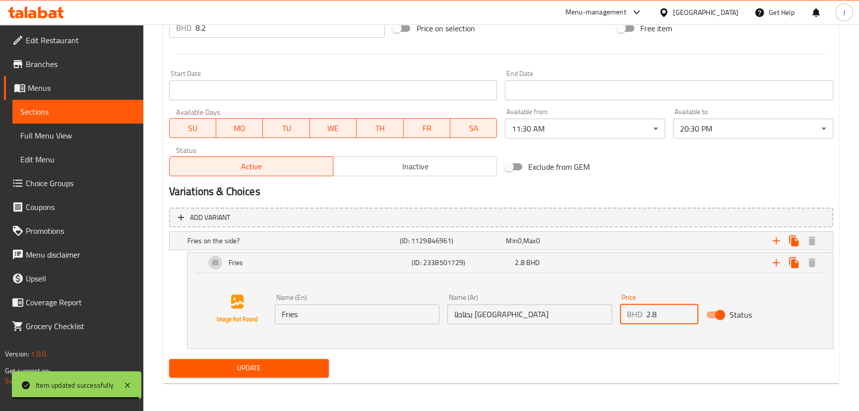
type input "2.8"
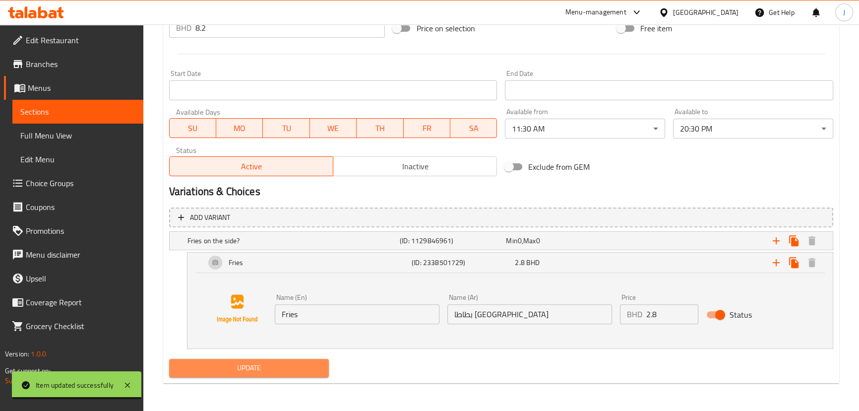
click at [312, 364] on span "Update" at bounding box center [249, 368] width 144 height 12
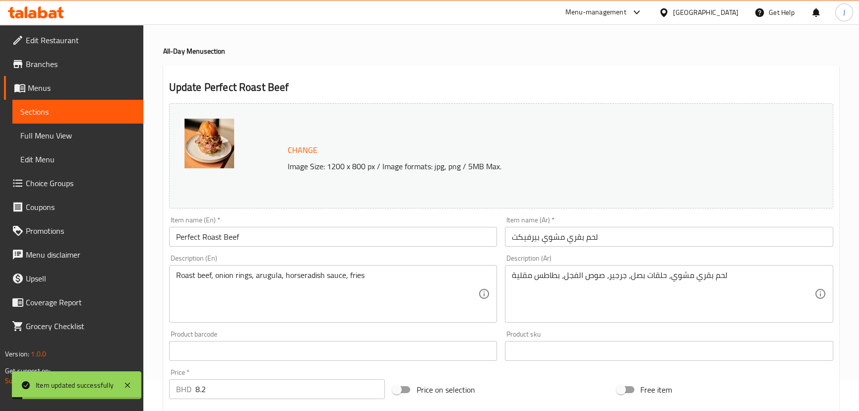
scroll to position [0, 0]
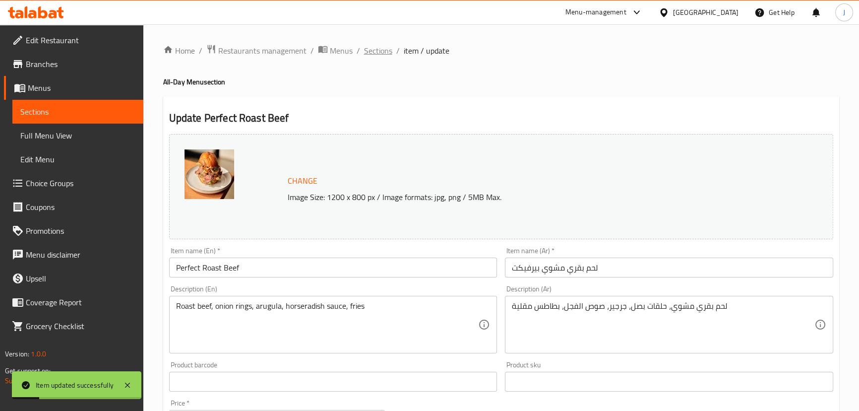
click at [385, 54] on span "Sections" at bounding box center [378, 51] width 28 height 12
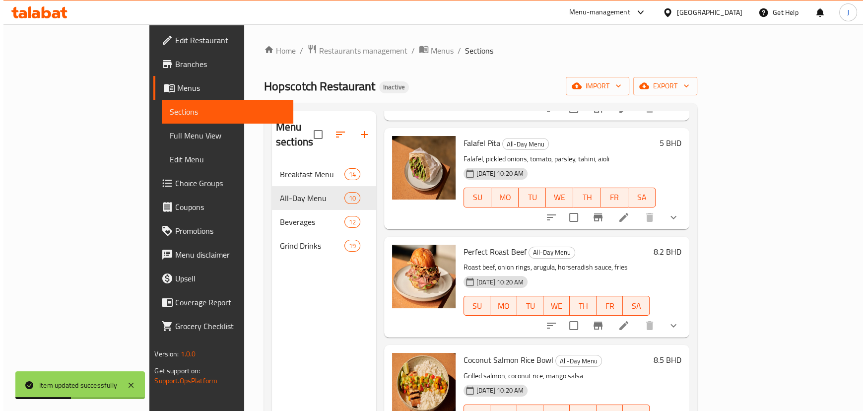
scroll to position [631, 0]
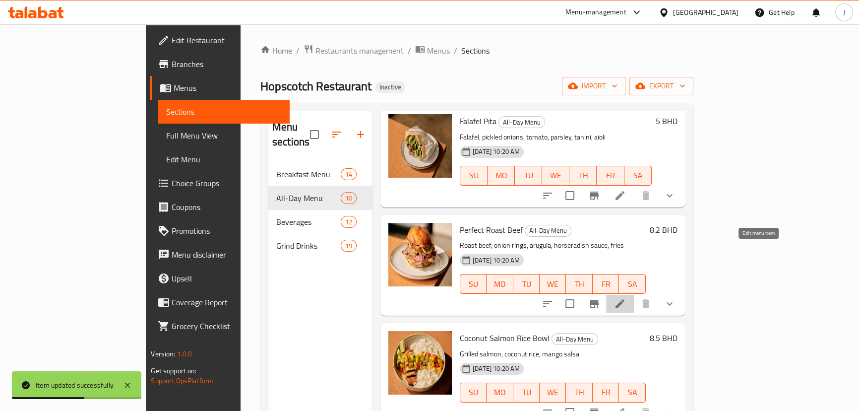
click at [625, 299] on icon at bounding box center [620, 303] width 9 height 9
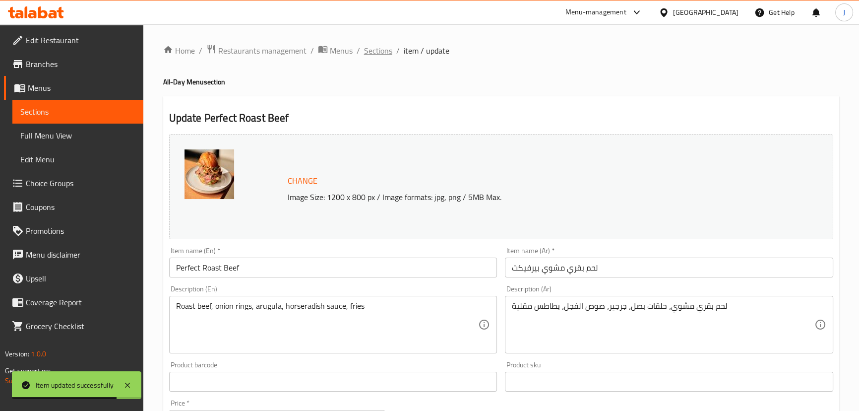
click at [367, 53] on span "Sections" at bounding box center [378, 51] width 28 height 12
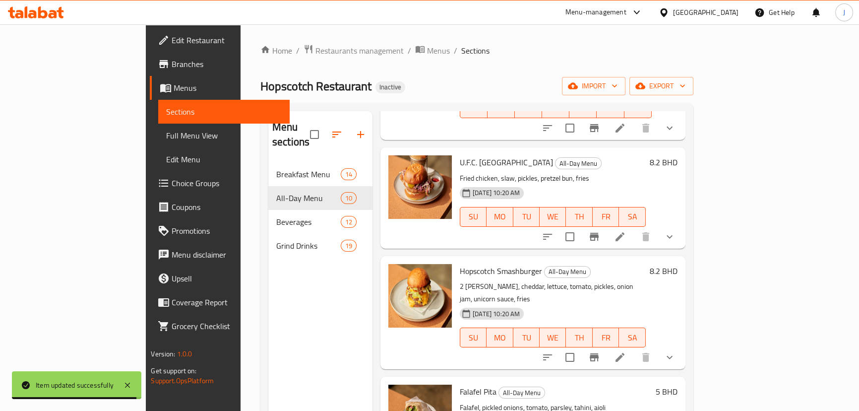
scroll to position [631, 0]
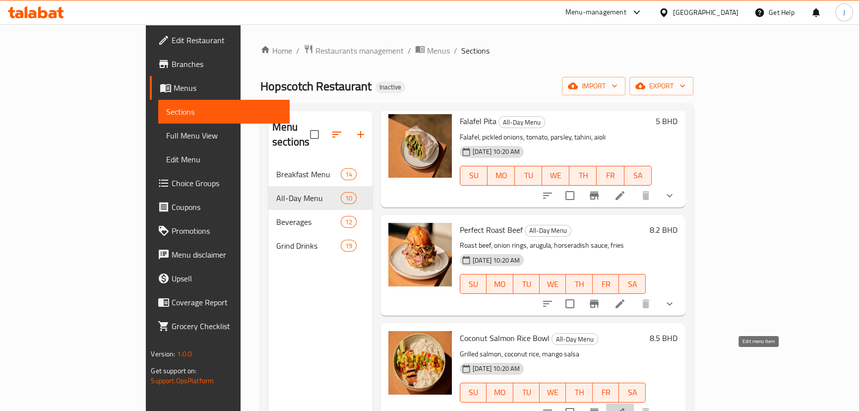
click at [626, 406] on icon at bounding box center [620, 412] width 12 height 12
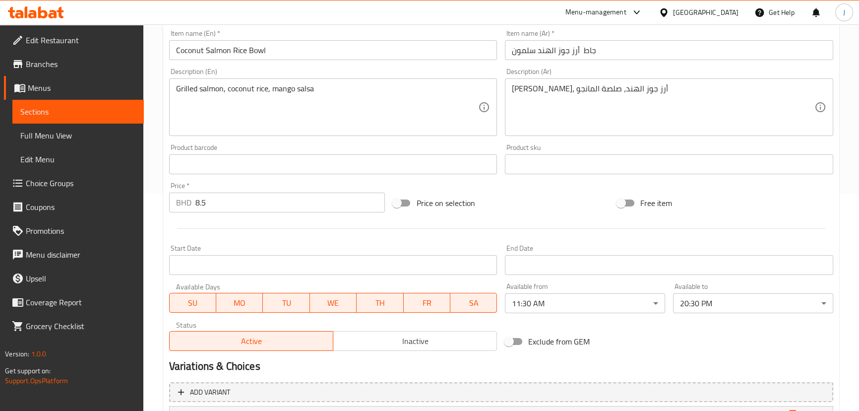
scroll to position [316, 0]
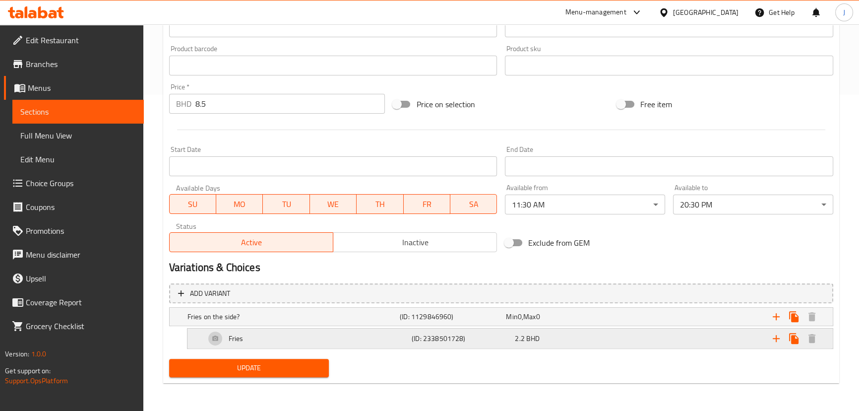
click at [597, 344] on div "2.2 BHD" at bounding box center [564, 338] width 103 height 14
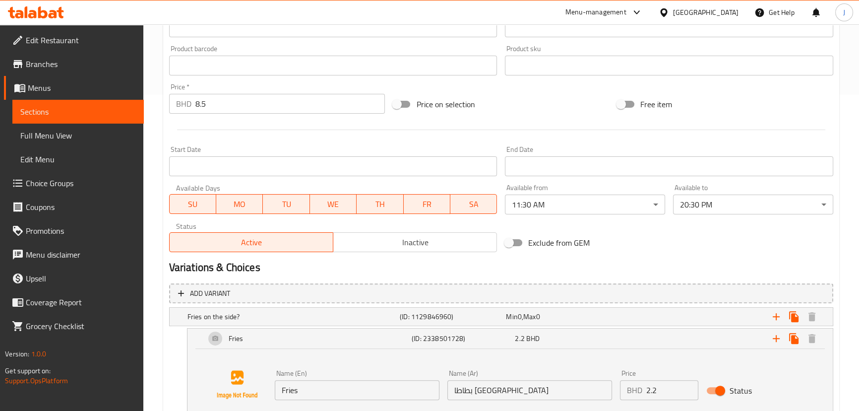
click at [658, 392] on input "2.2" at bounding box center [673, 390] width 52 height 20
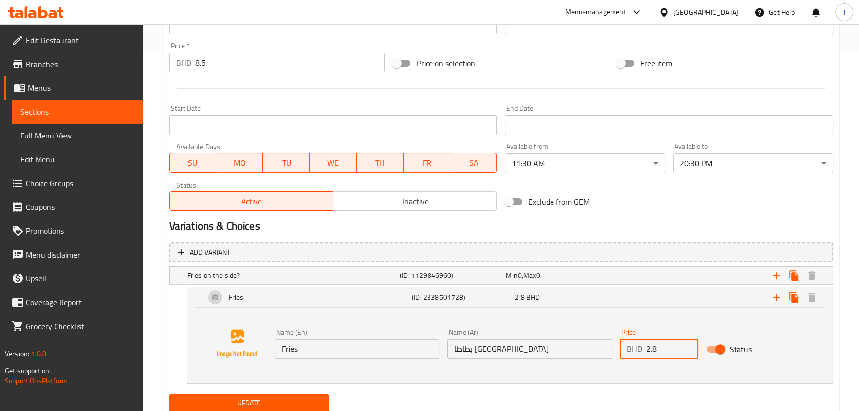
scroll to position [392, 0]
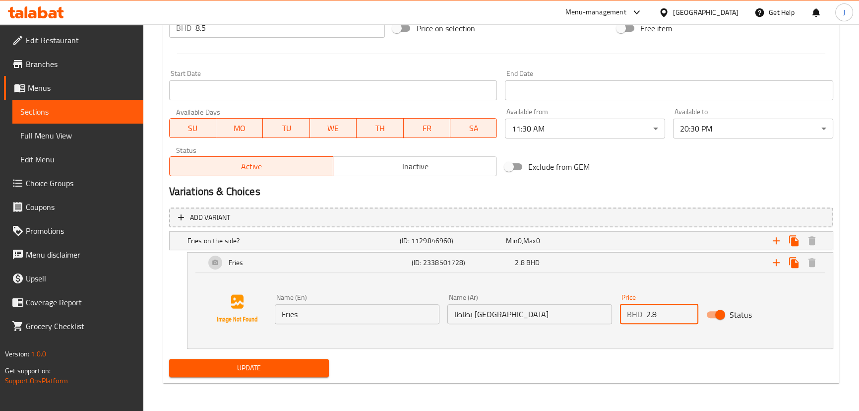
type input "2.8"
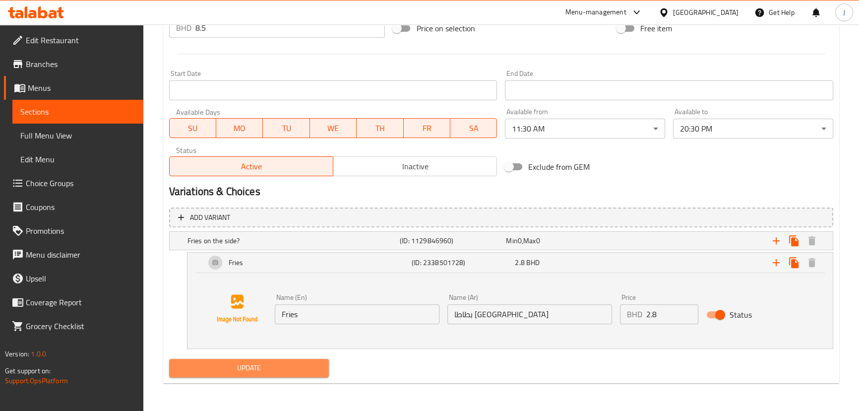
click at [324, 366] on button "Update" at bounding box center [249, 368] width 160 height 18
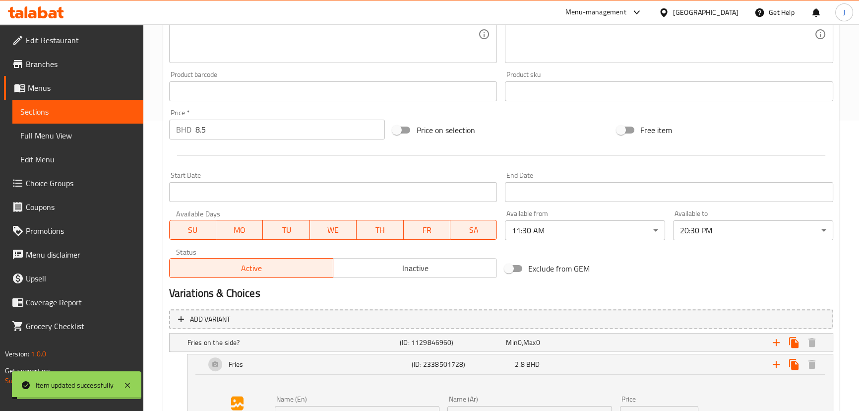
scroll to position [0, 0]
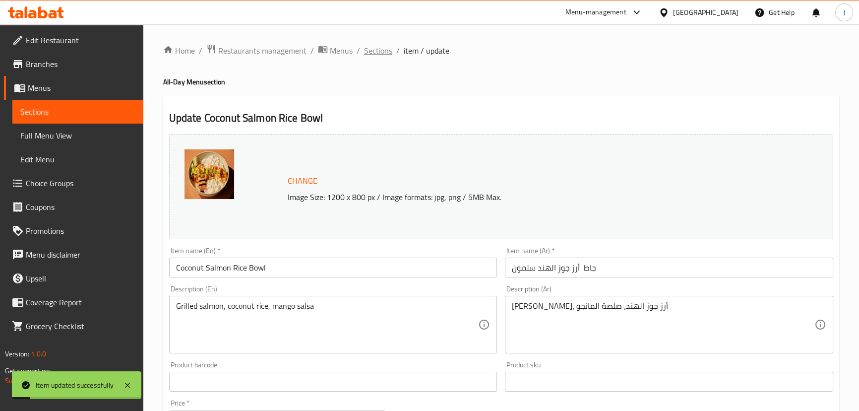
click at [373, 51] on span "Sections" at bounding box center [378, 51] width 28 height 12
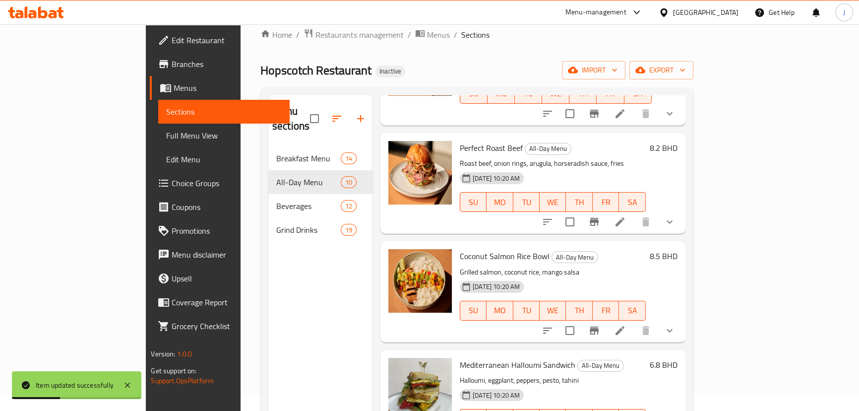
scroll to position [45, 0]
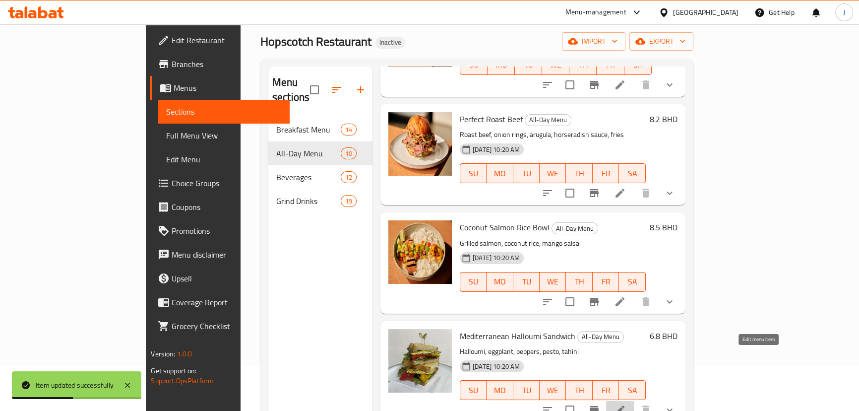
click at [626, 404] on icon at bounding box center [620, 410] width 12 height 12
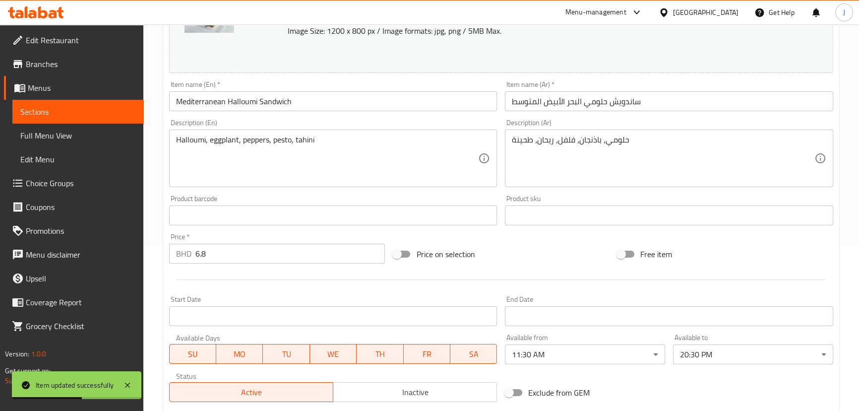
scroll to position [316, 0]
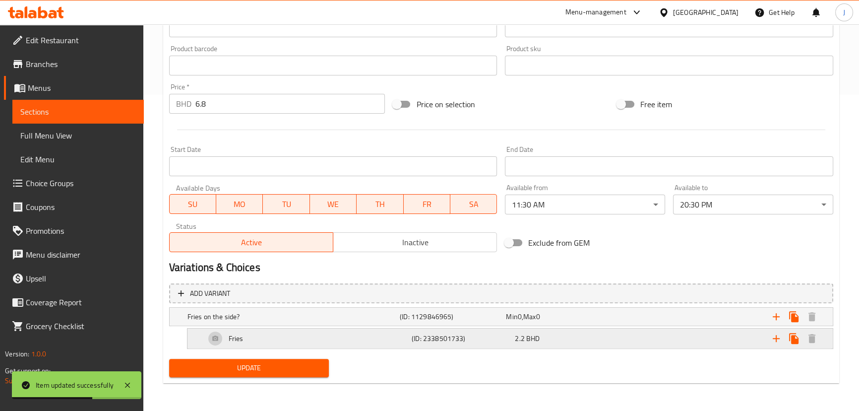
click at [557, 342] on div "2.2 BHD" at bounding box center [564, 338] width 99 height 10
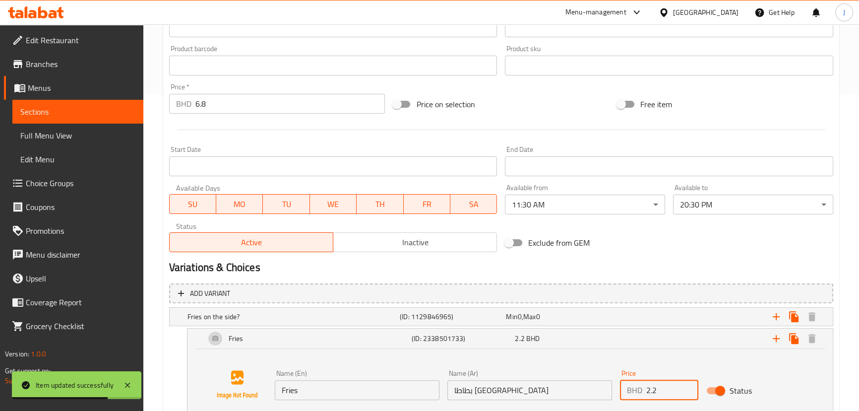
click at [671, 388] on input "2.2" at bounding box center [673, 390] width 52 height 20
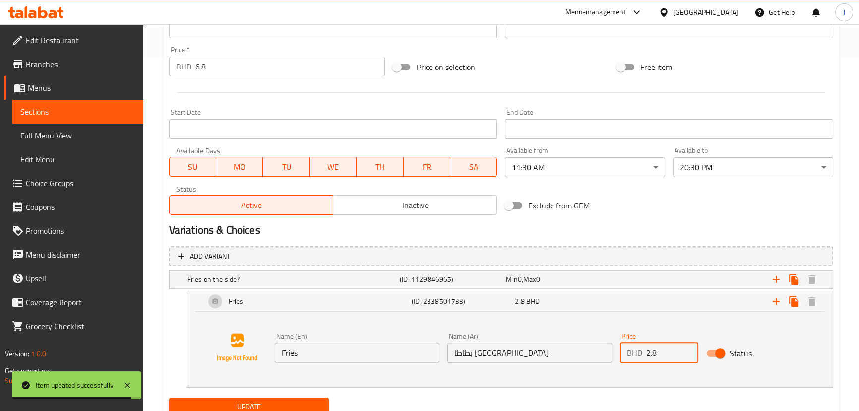
scroll to position [392, 0]
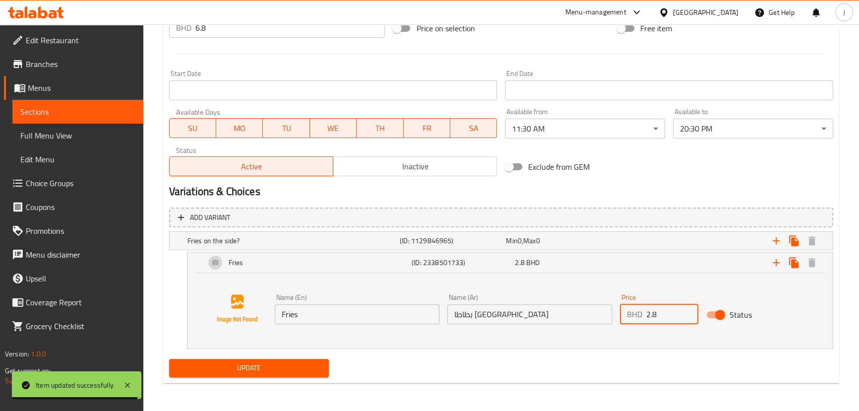
type input "2.8"
click at [258, 367] on span "Update" at bounding box center [249, 368] width 144 height 12
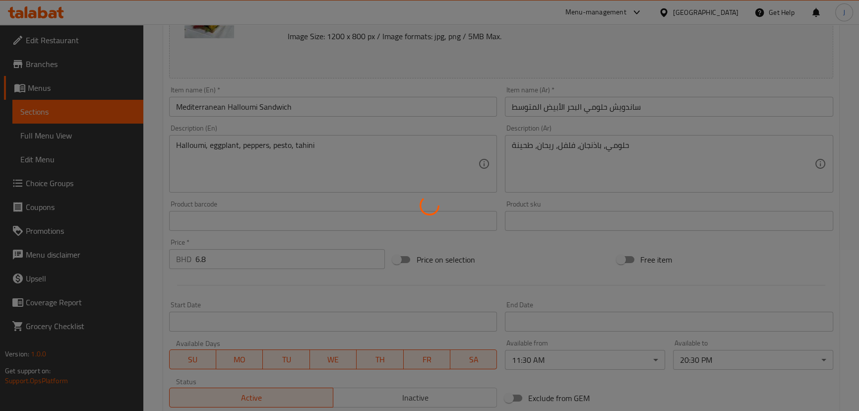
scroll to position [0, 0]
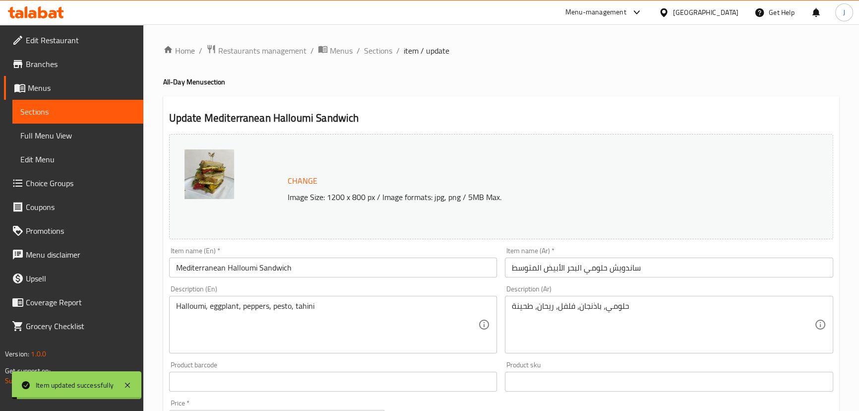
click at [384, 54] on span "Sections" at bounding box center [378, 51] width 28 height 12
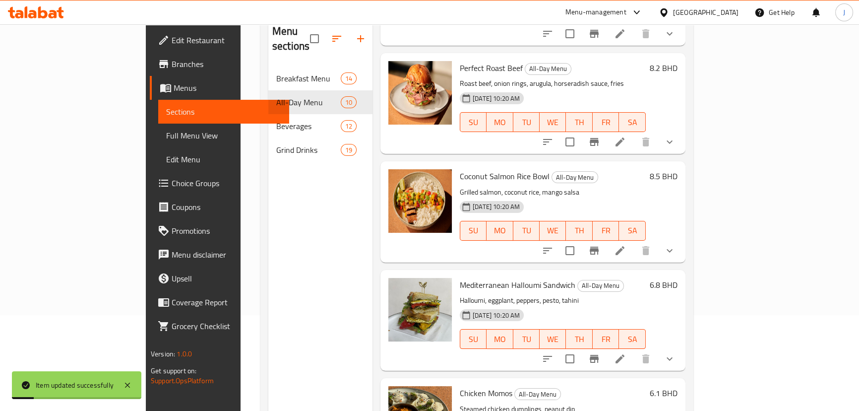
scroll to position [139, 0]
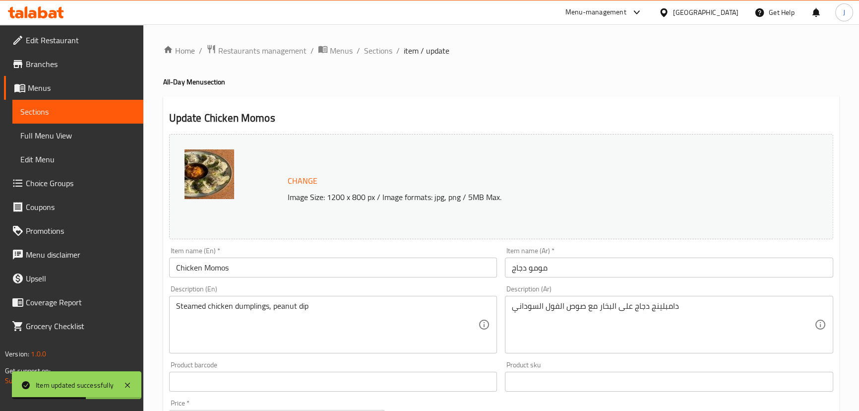
scroll to position [316, 0]
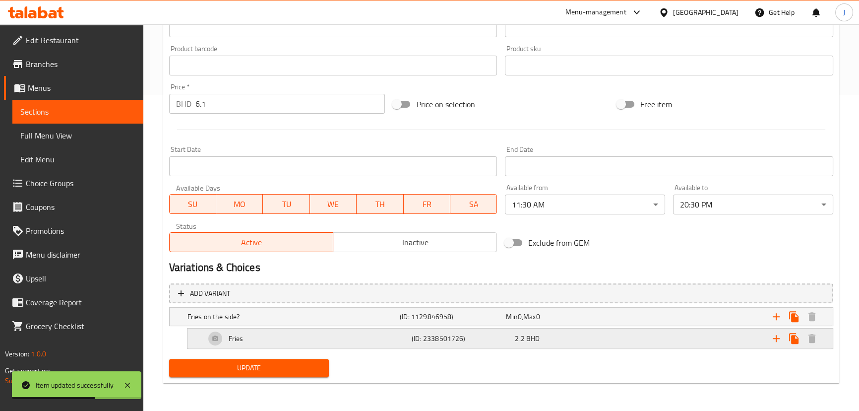
click at [556, 338] on div "2.2 BHD" at bounding box center [564, 338] width 99 height 10
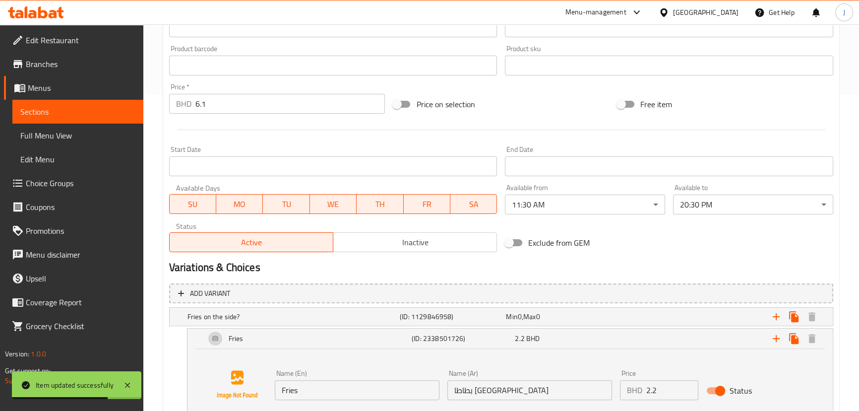
click at [671, 391] on input "2.2" at bounding box center [673, 390] width 52 height 20
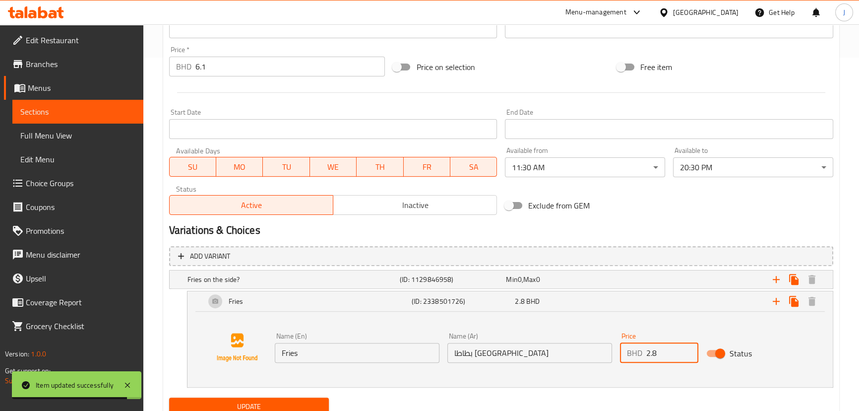
scroll to position [392, 0]
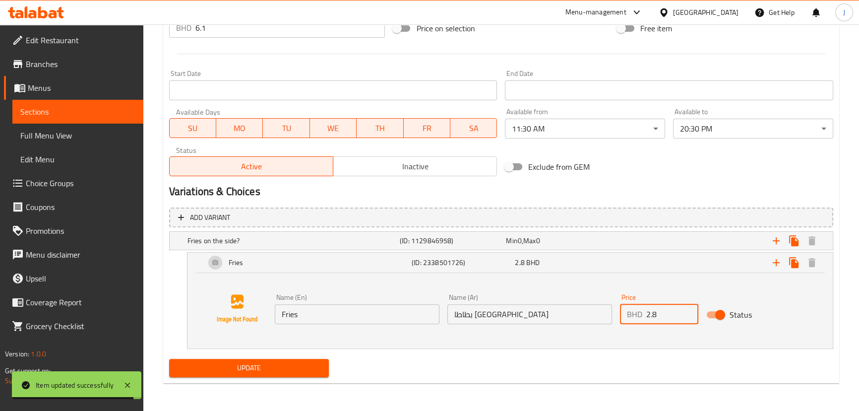
type input "2.8"
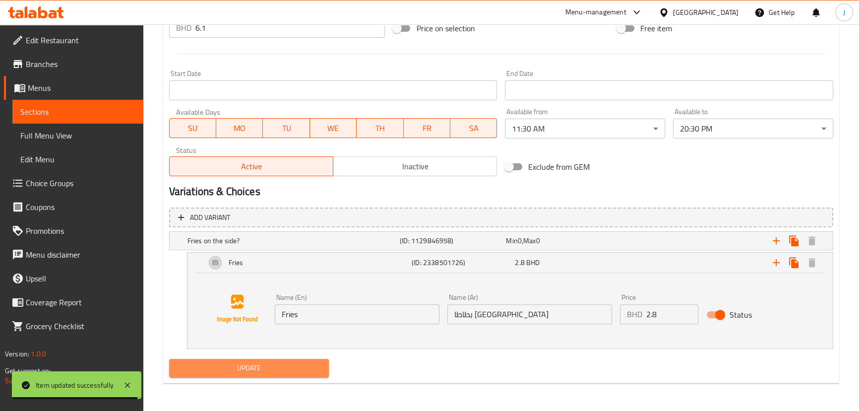
click at [303, 366] on span "Update" at bounding box center [249, 368] width 144 height 12
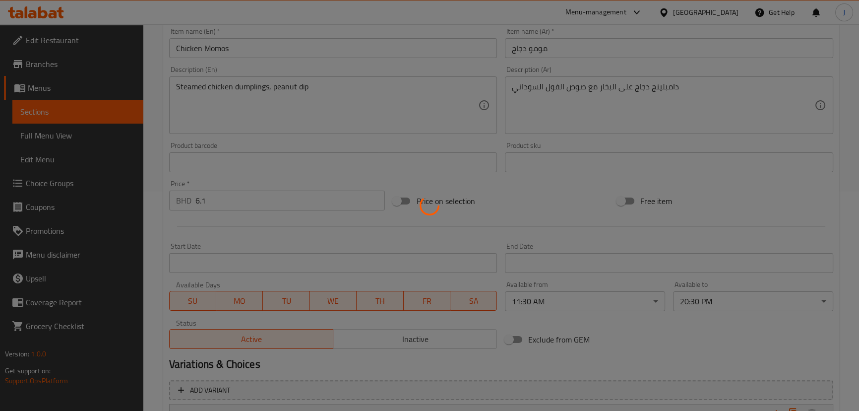
scroll to position [0, 0]
